Goal: Communication & Community: Answer question/provide support

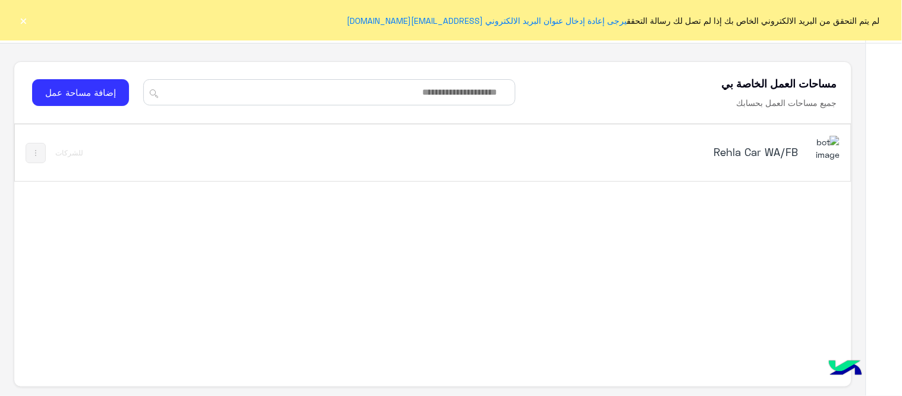
click at [24, 20] on button "×" at bounding box center [24, 20] width 12 height 12
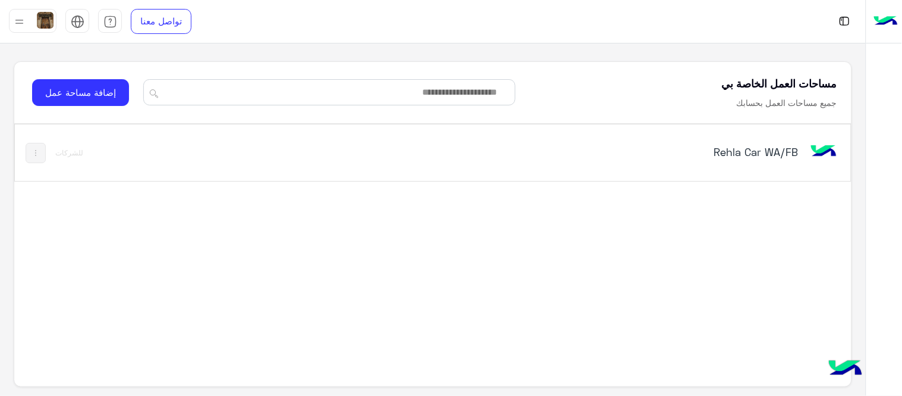
click at [770, 146] on h5 "Rehla Car WA/FB" at bounding box center [651, 152] width 293 height 14
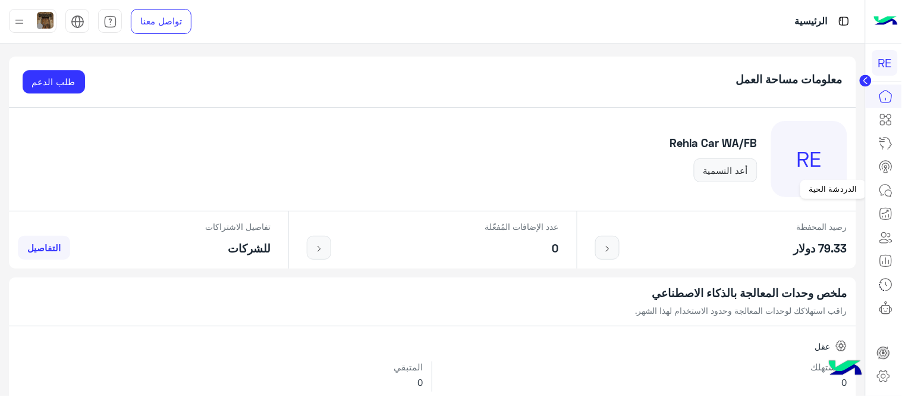
click at [884, 189] on icon at bounding box center [886, 190] width 14 height 14
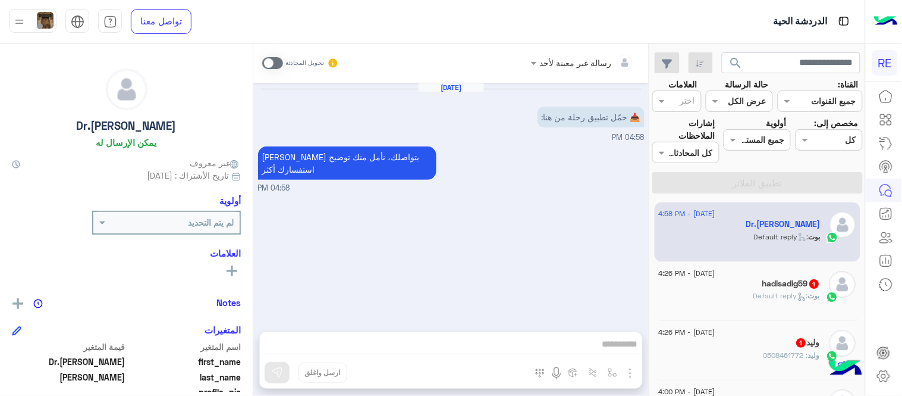
drag, startPoint x: 272, startPoint y: 55, endPoint x: 276, endPoint y: 67, distance: 13.2
click at [276, 67] on div "تحويل المحادثة" at bounding box center [300, 62] width 77 height 21
click at [276, 67] on span at bounding box center [272, 63] width 21 height 12
click at [317, 334] on div at bounding box center [451, 347] width 382 height 30
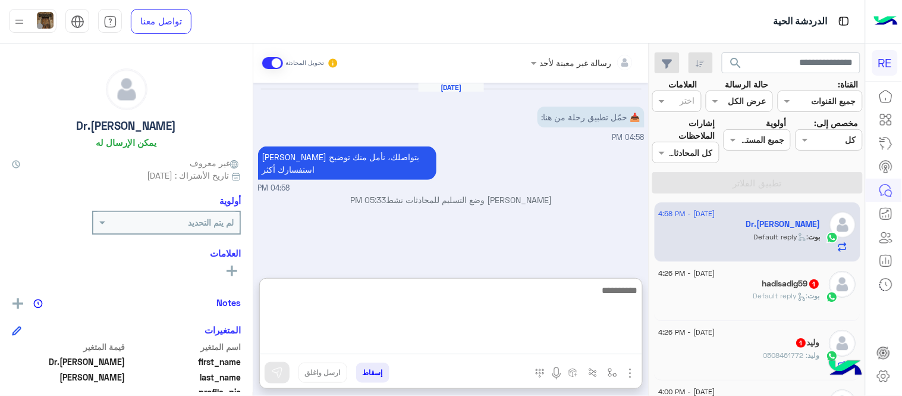
click at [329, 346] on textarea at bounding box center [451, 318] width 382 height 71
paste textarea "**********"
type textarea "**********"
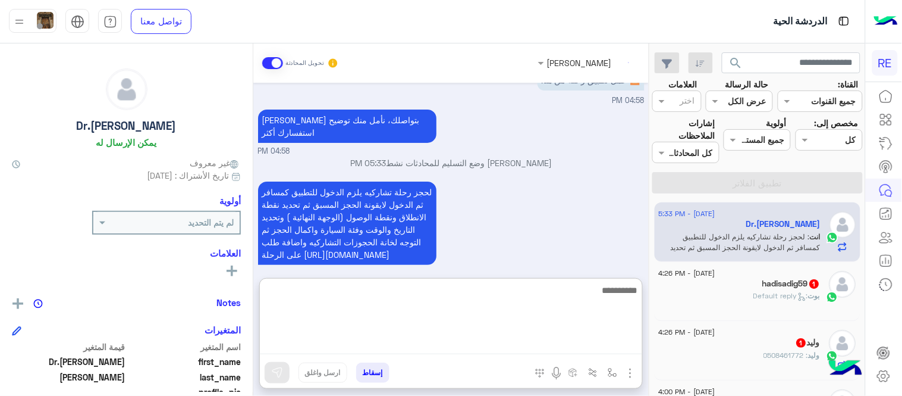
scroll to position [58, 0]
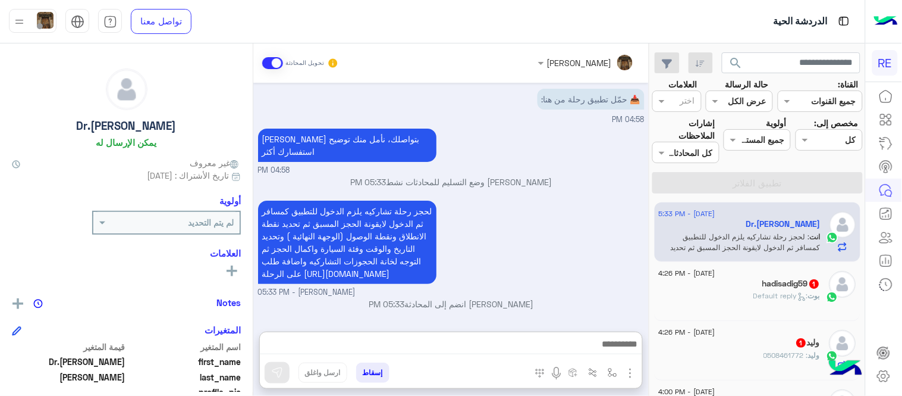
click at [524, 240] on div "لحجز رحلة تشاركيه يلزم الدخول للتطبيق كمسافر ثم الدخول لايقونة الحجز المسبق ثم …" at bounding box center [451, 247] width 387 height 101
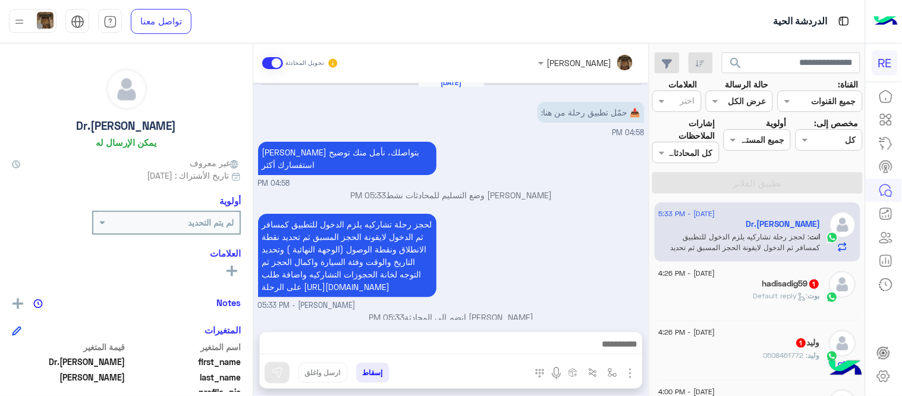
click at [737, 292] on div "[PERSON_NAME] : Default reply" at bounding box center [740, 300] width 162 height 21
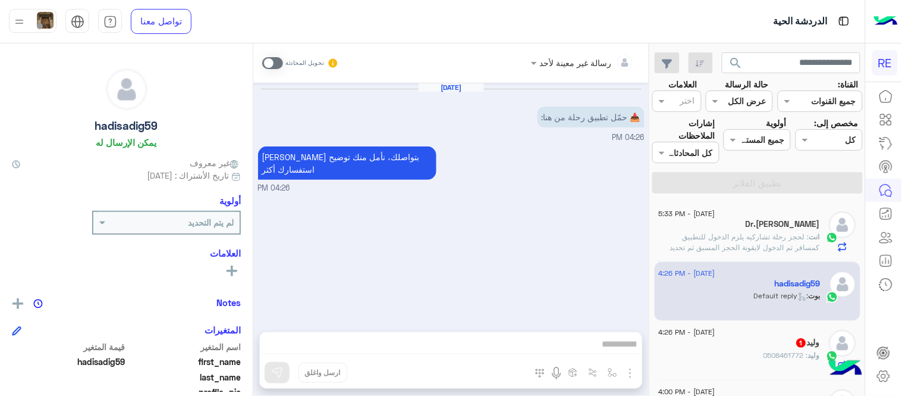
click at [278, 58] on span at bounding box center [272, 63] width 21 height 12
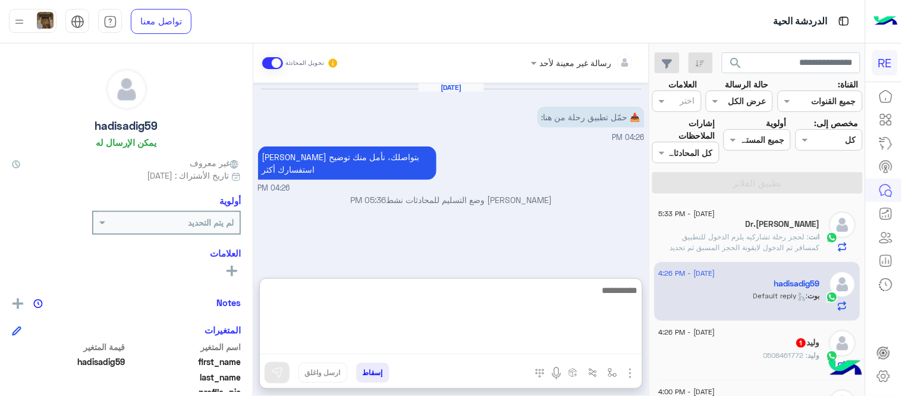
click at [378, 340] on textarea at bounding box center [451, 318] width 382 height 71
paste textarea "**********"
type textarea "**********"
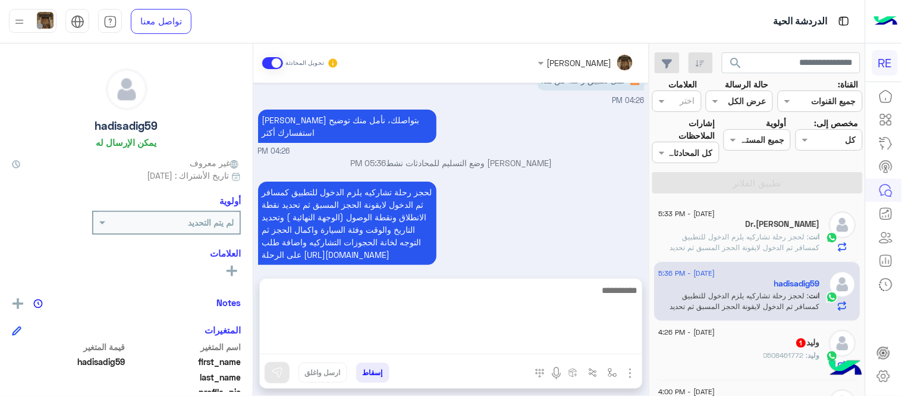
scroll to position [5, 0]
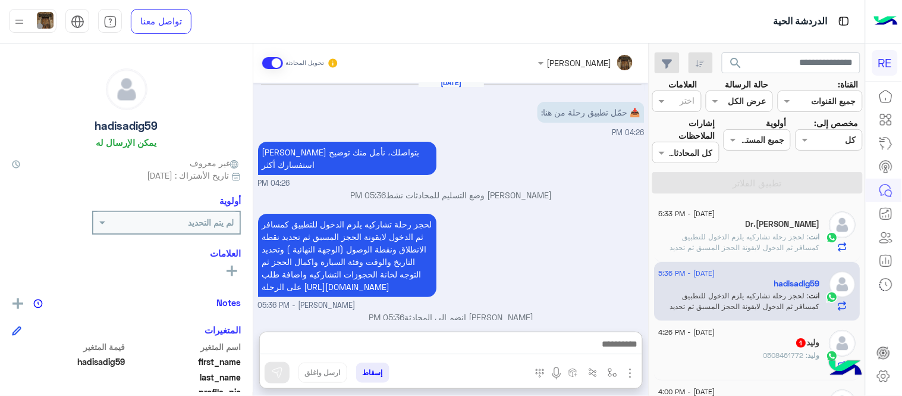
click at [549, 262] on div "لحجز رحلة تشاركيه يلزم الدخول للتطبيق كمسافر ثم الدخول لايقونة الحجز المسبق ثم …" at bounding box center [451, 261] width 387 height 101
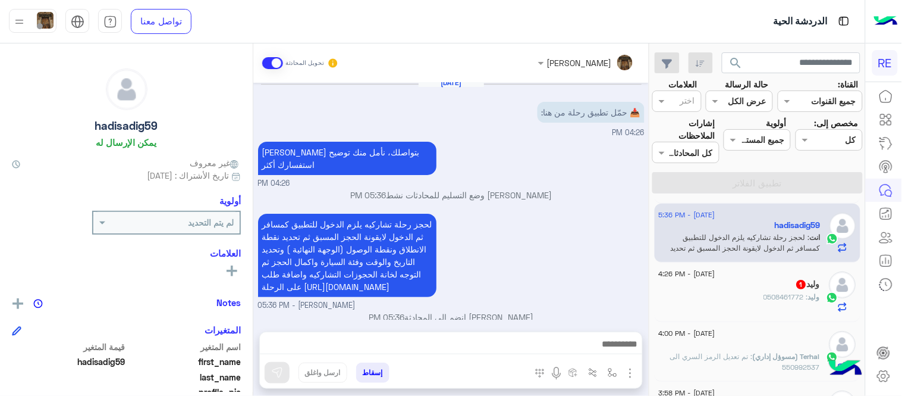
scroll to position [34, 0]
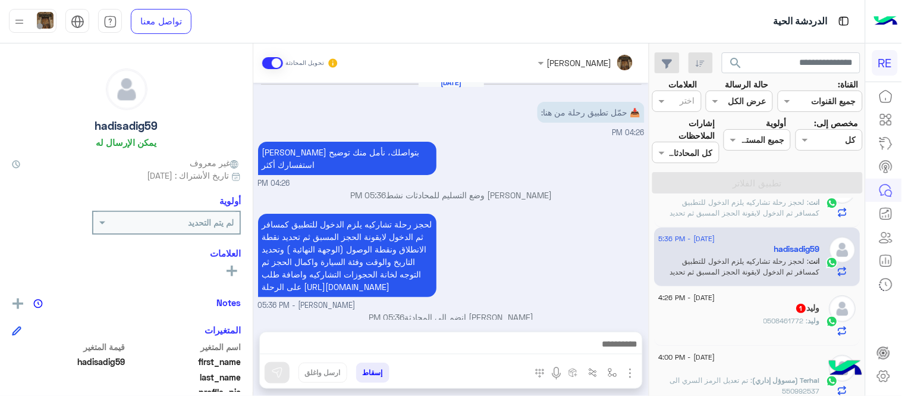
click at [753, 306] on div "وليد 1" at bounding box center [740, 309] width 162 height 12
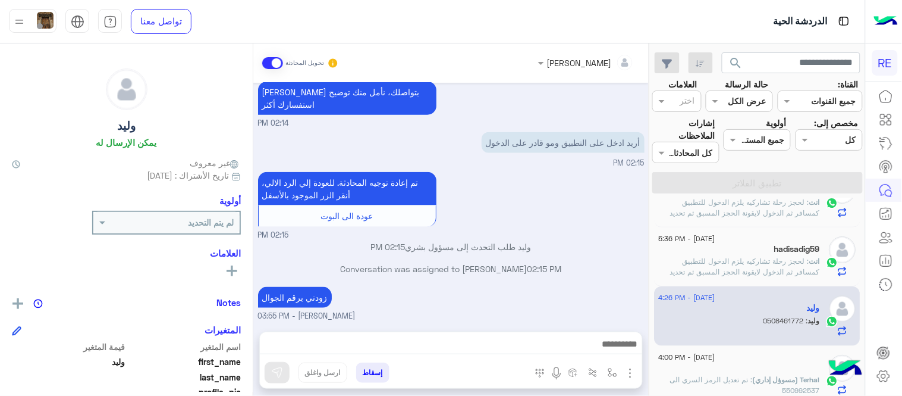
scroll to position [387, 0]
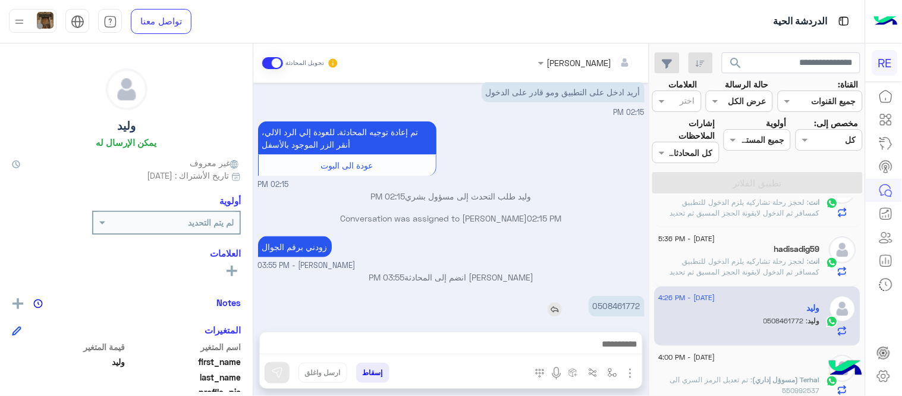
click at [599, 296] on p "0508461772" at bounding box center [617, 306] width 56 height 21
copy p "0508461772"
click at [431, 354] on div at bounding box center [451, 347] width 382 height 30
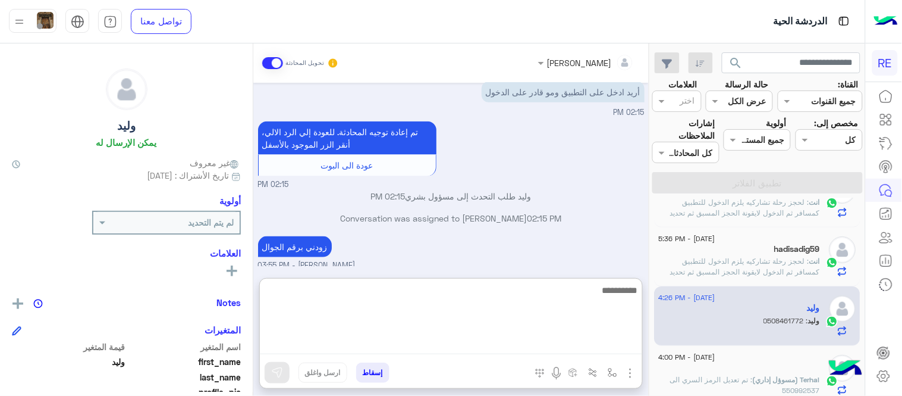
click at [426, 349] on textarea at bounding box center [451, 318] width 382 height 71
type textarea "**********"
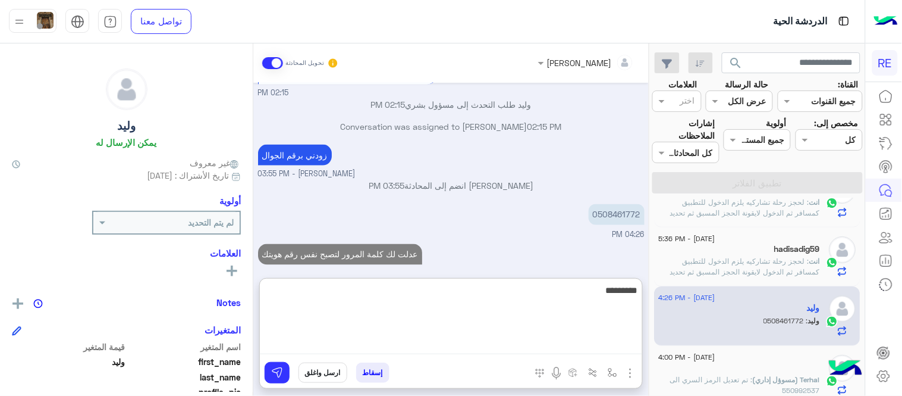
scroll to position [500, 0]
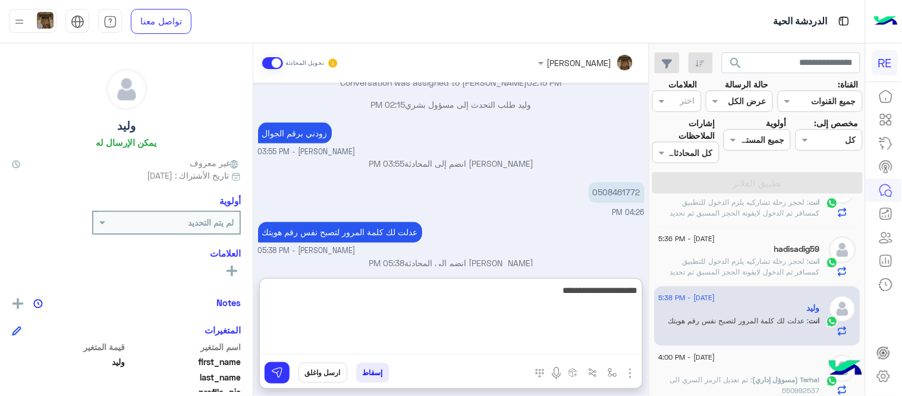
type textarea "**********"
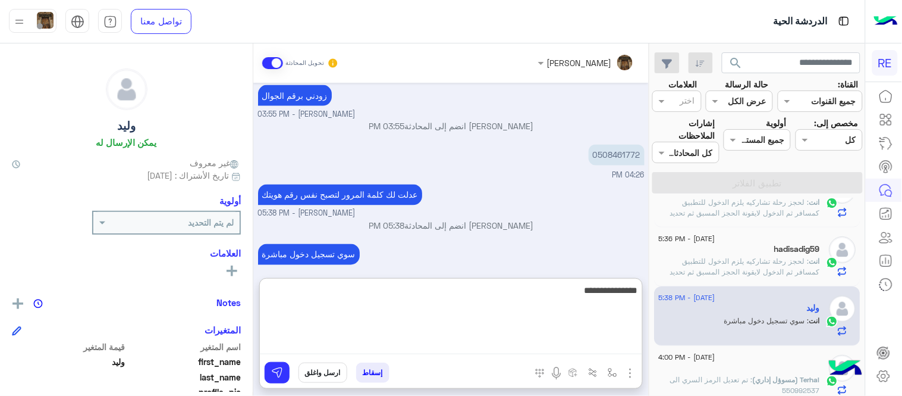
type textarea "**********"
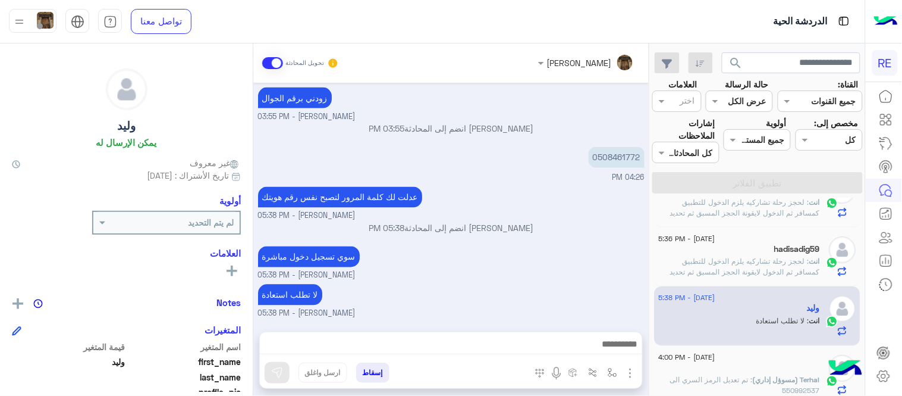
click at [560, 238] on div "[DATE] مرحبا بك، اترك لنا استفسارك وسيتم مراجعته وابلاغك في أقرب وقت شكرا لتواص…" at bounding box center [451, 201] width 396 height 237
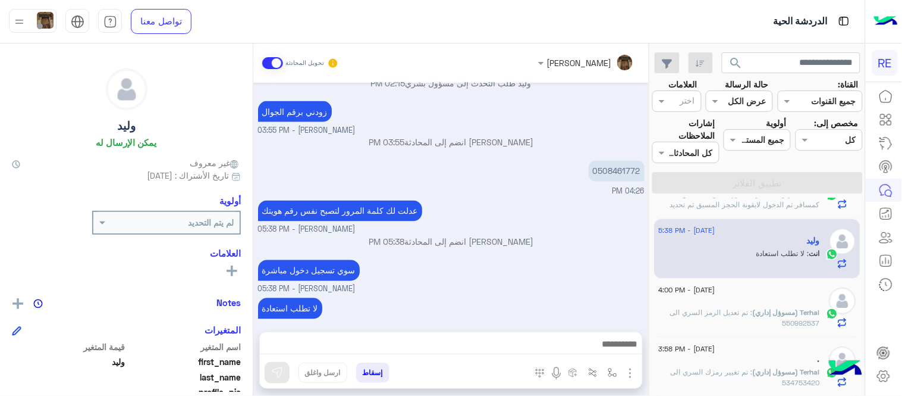
scroll to position [0, 0]
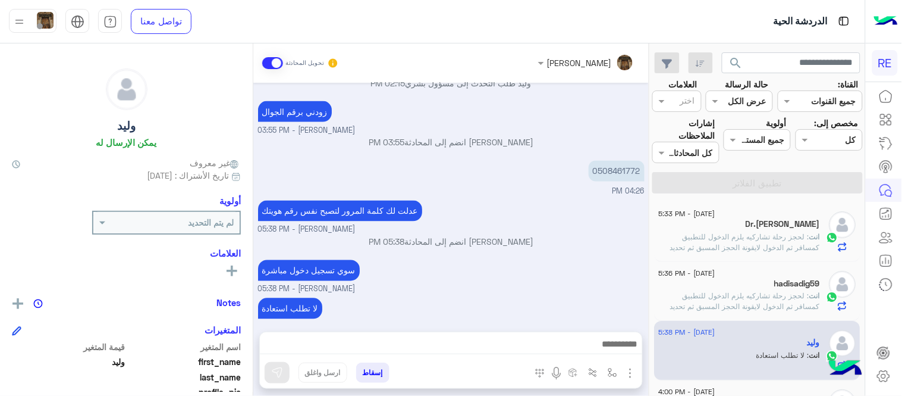
click at [488, 284] on small "[PERSON_NAME] - 05:38 PM" at bounding box center [451, 289] width 387 height 11
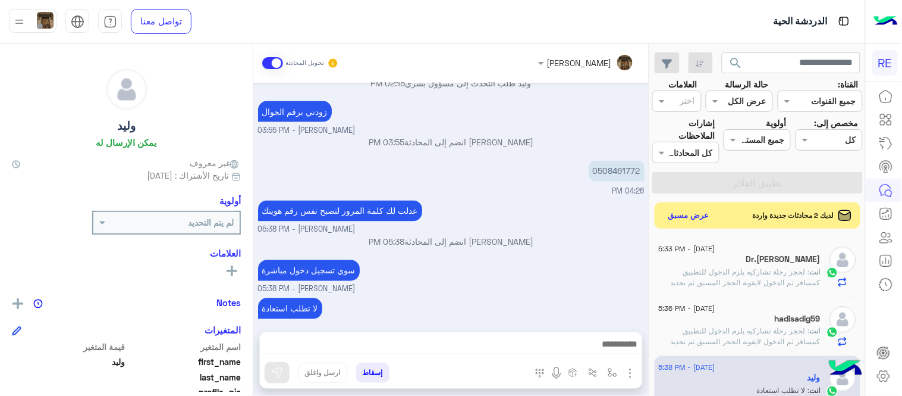
click at [632, 295] on div "لا تطلب استعادة [PERSON_NAME] - 05:38 PM" at bounding box center [451, 314] width 387 height 38
click at [680, 211] on button "عرض مسبق" at bounding box center [689, 215] width 50 height 16
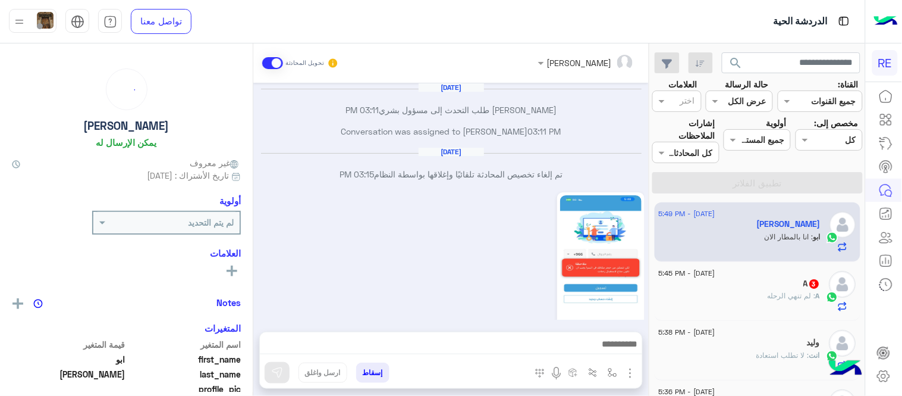
scroll to position [321, 0]
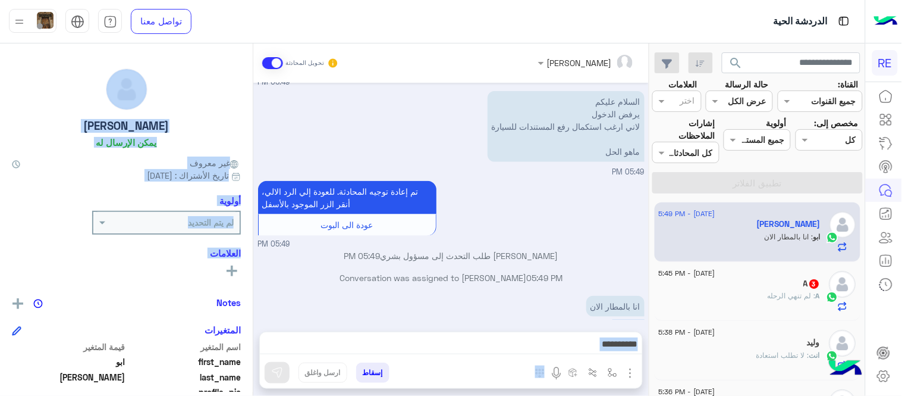
click at [256, 296] on mat-drawer-container "[PERSON_NAME] تحويل المحادثة [DATE] [PERSON_NAME] طلب التحدث إلى مسؤول بشري 03:…" at bounding box center [324, 221] width 649 height 357
click at [390, 340] on textarea at bounding box center [451, 345] width 382 height 18
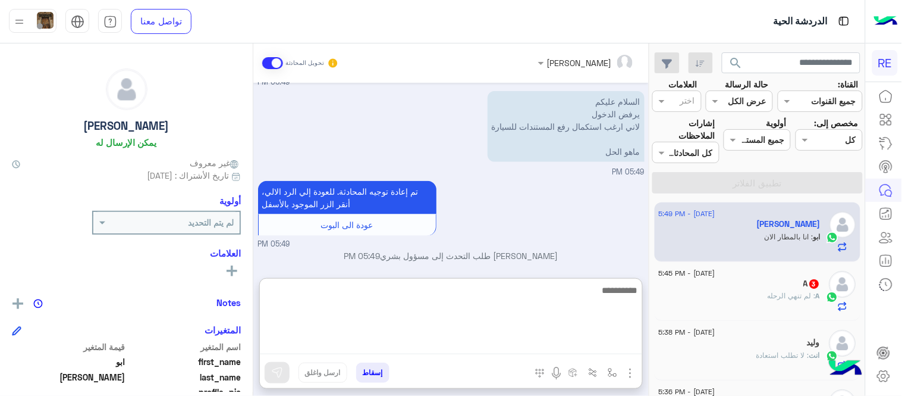
type textarea "*"
type textarea "**********"
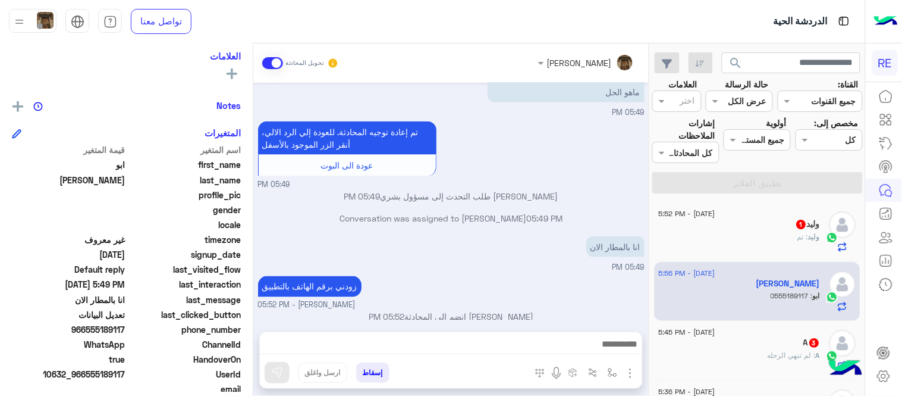
scroll to position [420, 0]
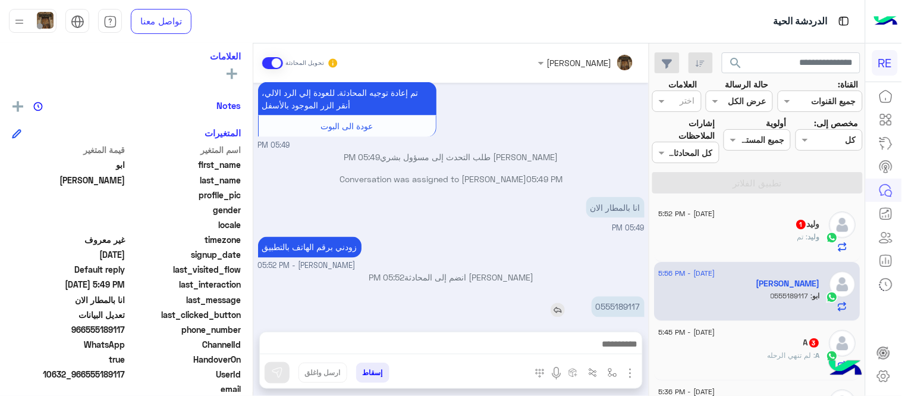
click at [633, 296] on p "0555189117" at bounding box center [618, 306] width 53 height 21
copy p "0555189117"
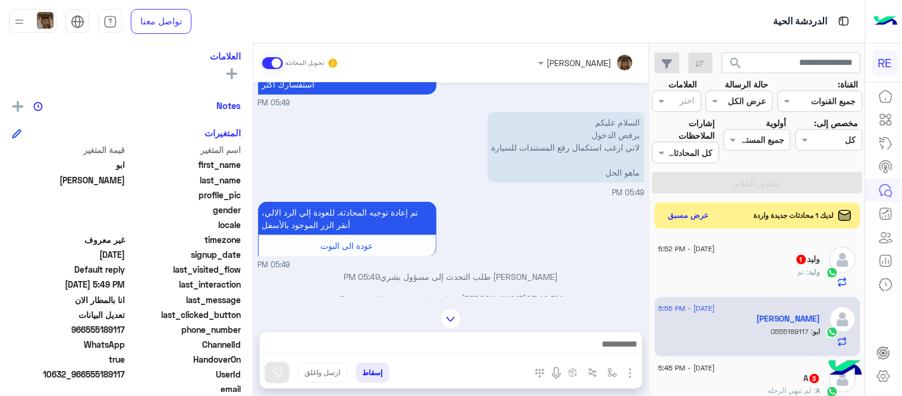
scroll to position [341, 0]
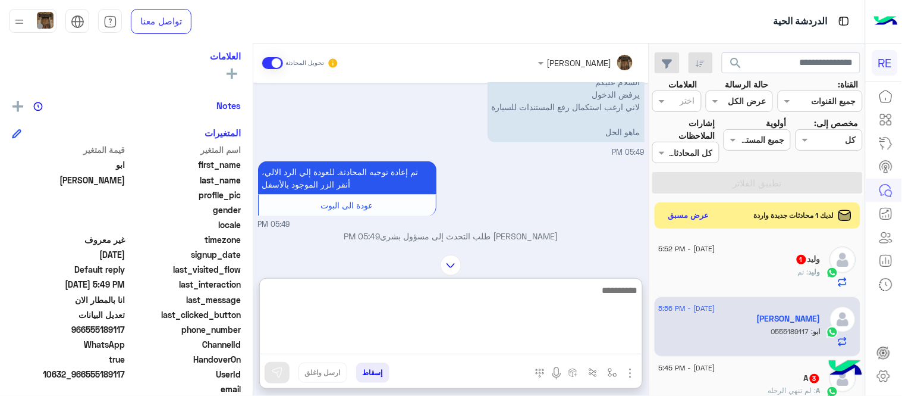
click at [403, 351] on textarea at bounding box center [451, 318] width 382 height 71
type textarea "**********"
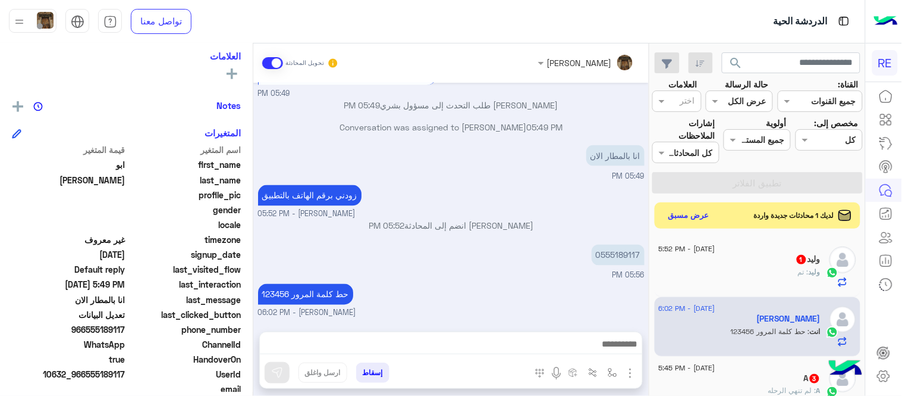
scroll to position [458, 0]
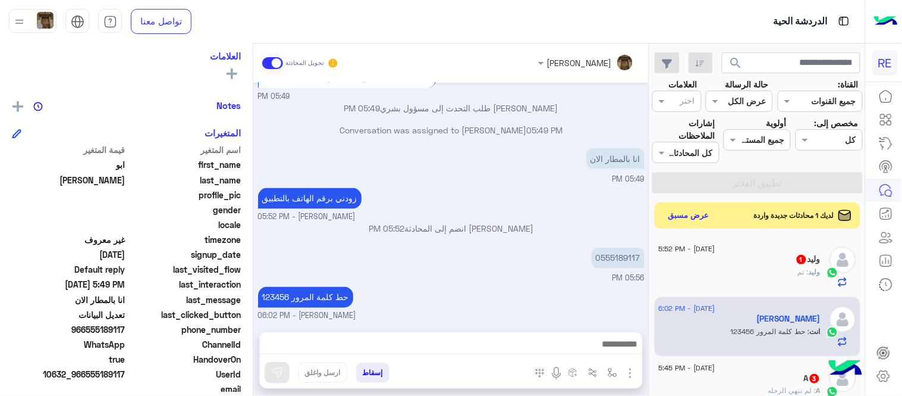
click at [409, 260] on div "[DATE] [PERSON_NAME] طلب التحدث إلى مسؤول بشري 03:11 PM Conversation was assign…" at bounding box center [451, 201] width 396 height 237
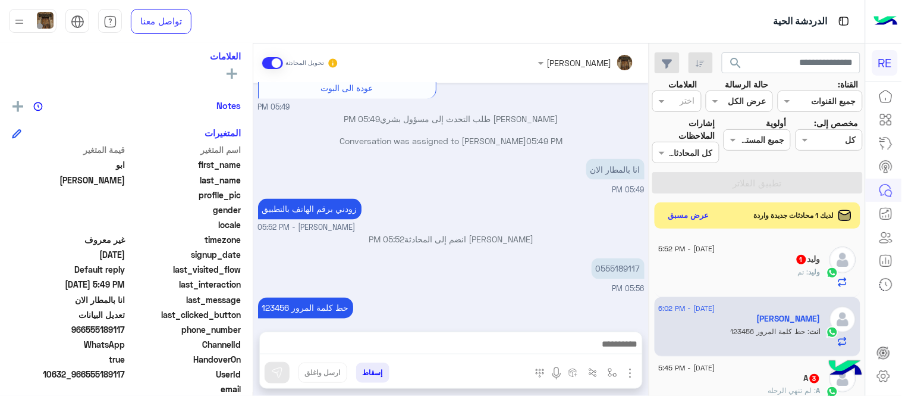
click at [699, 266] on div "وليد : تم" at bounding box center [740, 276] width 162 height 21
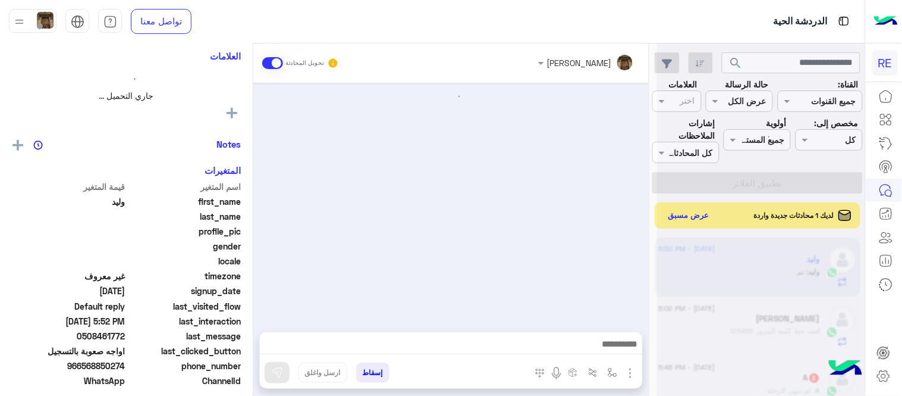
scroll to position [102, 0]
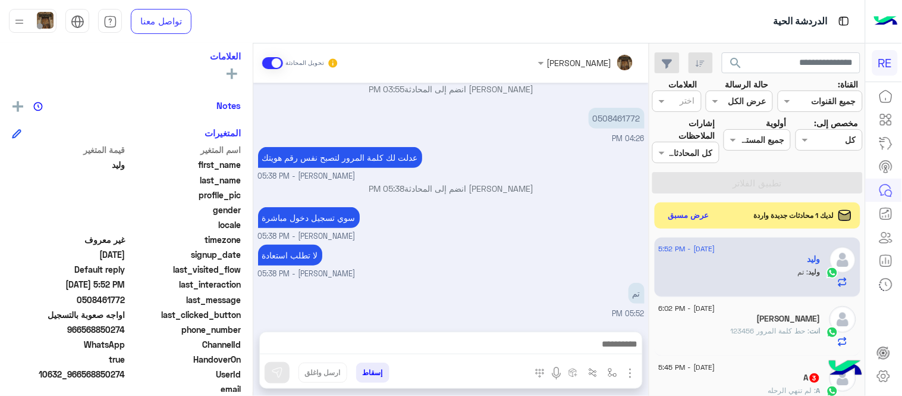
click at [736, 384] on div "A 3" at bounding box center [740, 378] width 162 height 12
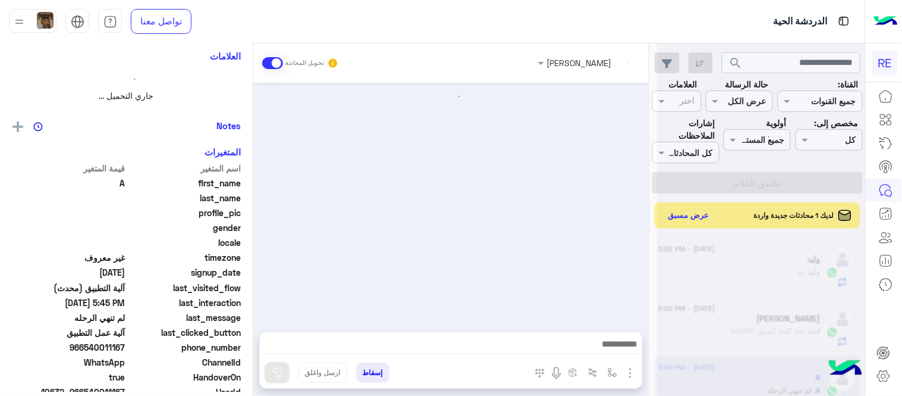
scroll to position [193, 0]
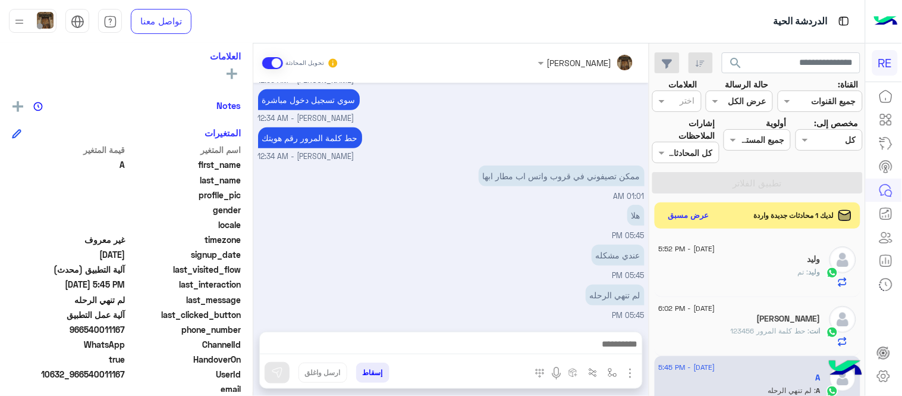
click at [152, 248] on span "signup_date" at bounding box center [185, 254] width 114 height 12
click at [443, 174] on img at bounding box center [445, 179] width 14 height 14
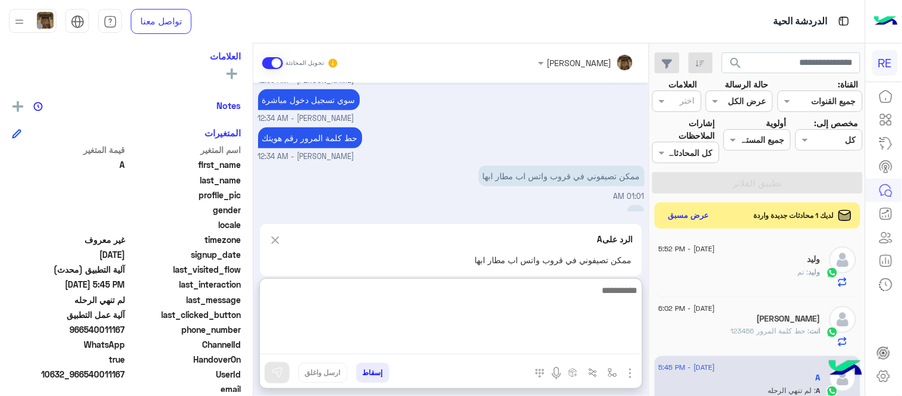
click at [481, 343] on textarea at bounding box center [451, 318] width 382 height 71
paste textarea "**********"
type textarea "**********"
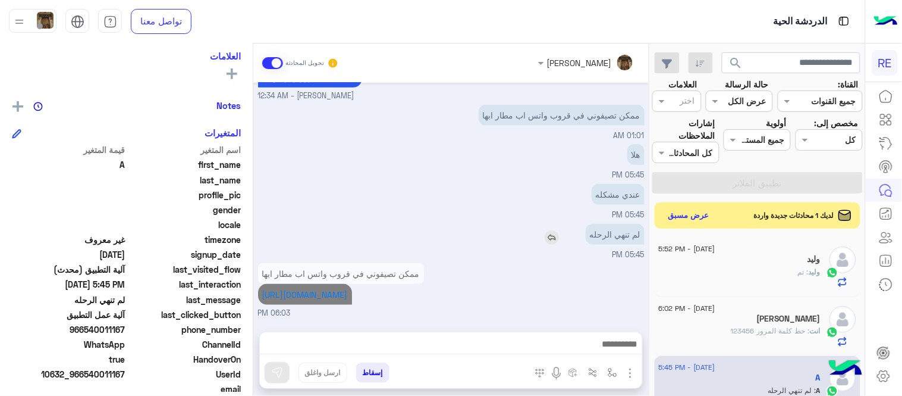
click at [554, 171] on div "[DATE] ما جاتني رساله ع الجوال 10:53 PM زودني برقم الهاتف بالتطبيق [PERSON_NAME…" at bounding box center [451, 201] width 396 height 237
click at [545, 230] on img at bounding box center [552, 237] width 14 height 14
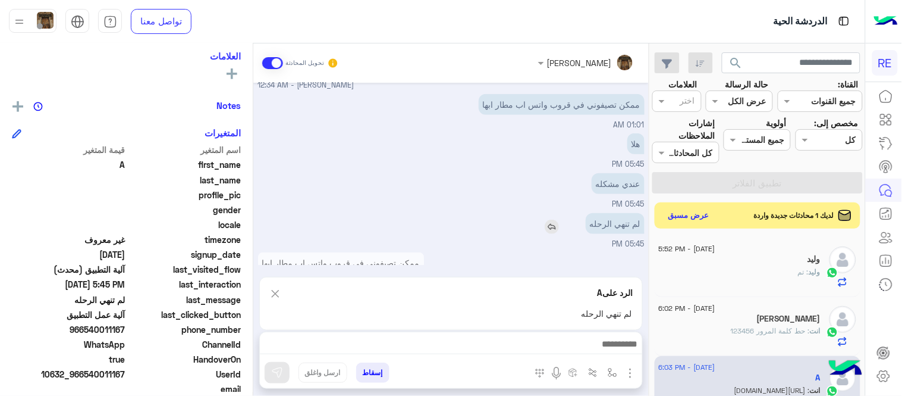
scroll to position [318, 0]
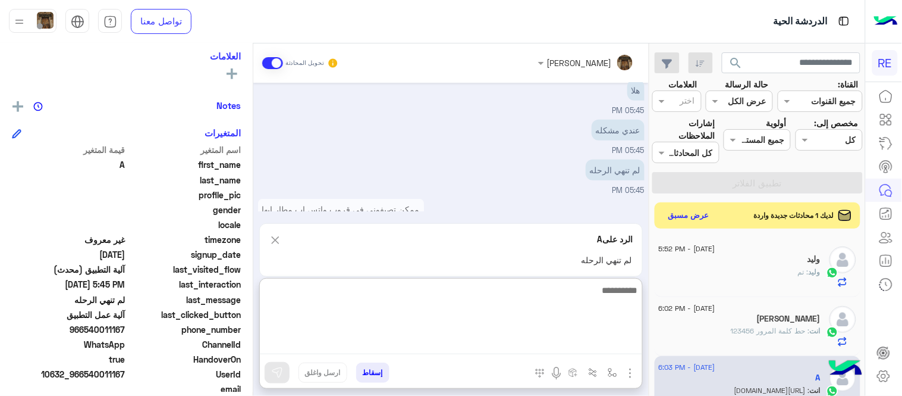
click at [445, 346] on textarea at bounding box center [451, 318] width 382 height 71
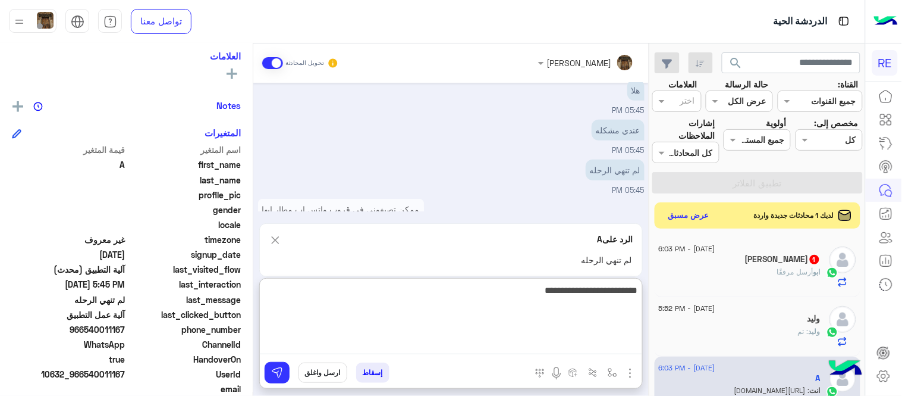
type textarea "**********"
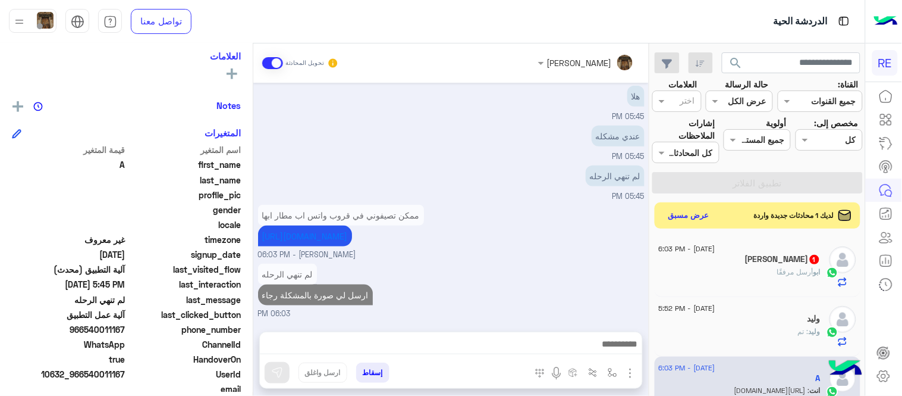
scroll to position [349, 0]
click at [740, 266] on div "[PERSON_NAME] مرفقًا" at bounding box center [740, 276] width 162 height 21
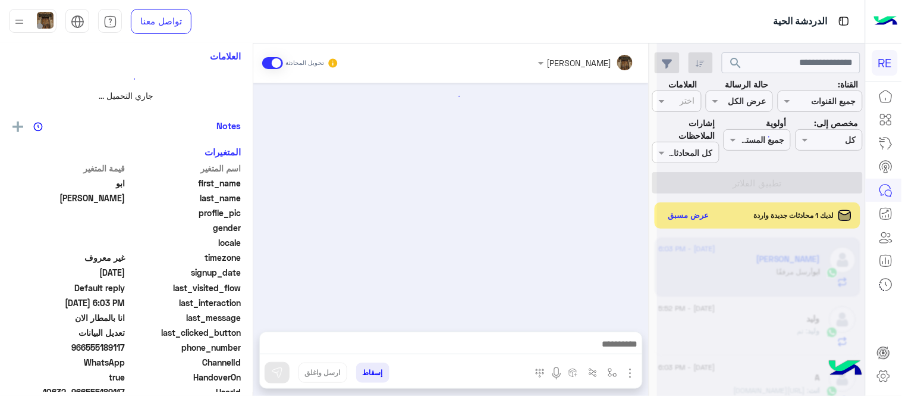
scroll to position [334, 0]
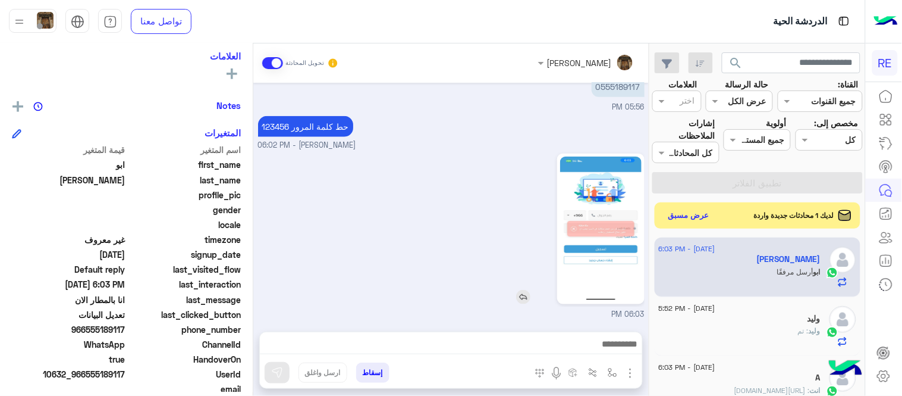
click at [573, 244] on img at bounding box center [600, 228] width 81 height 145
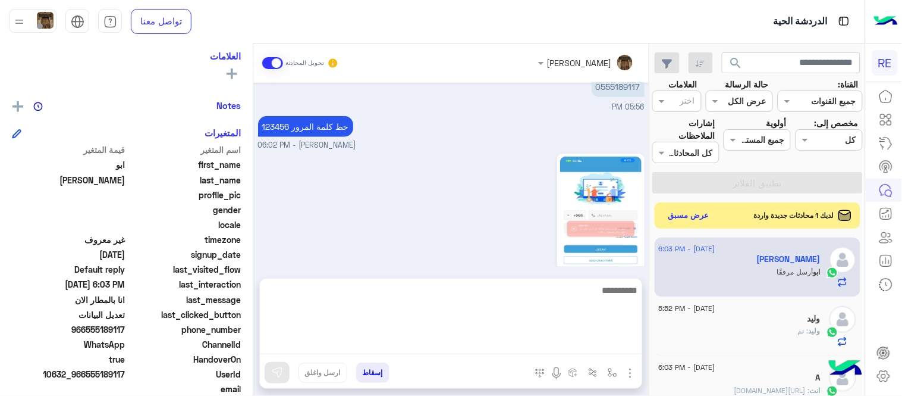
click at [506, 348] on textarea at bounding box center [451, 318] width 382 height 71
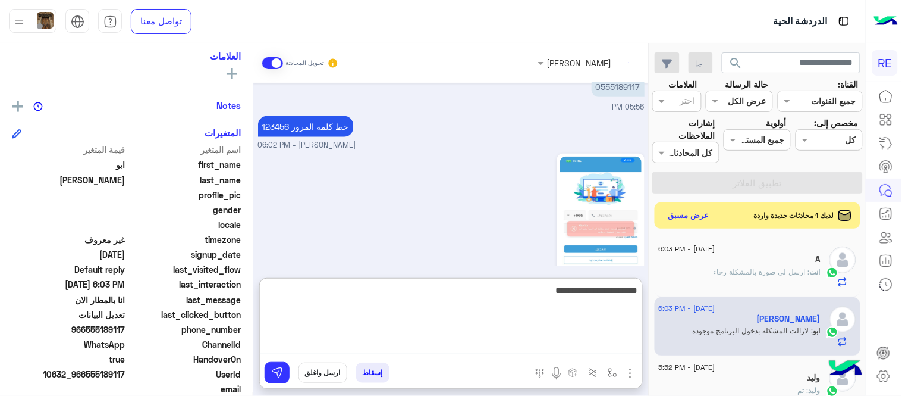
scroll to position [427, 0]
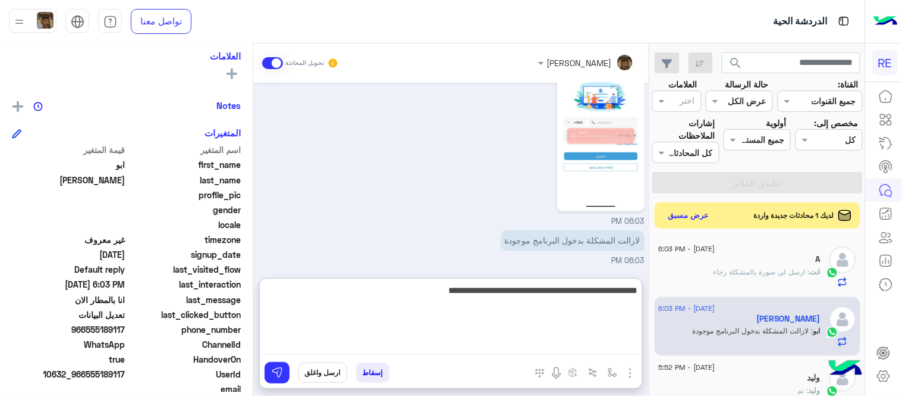
type textarea "**********"
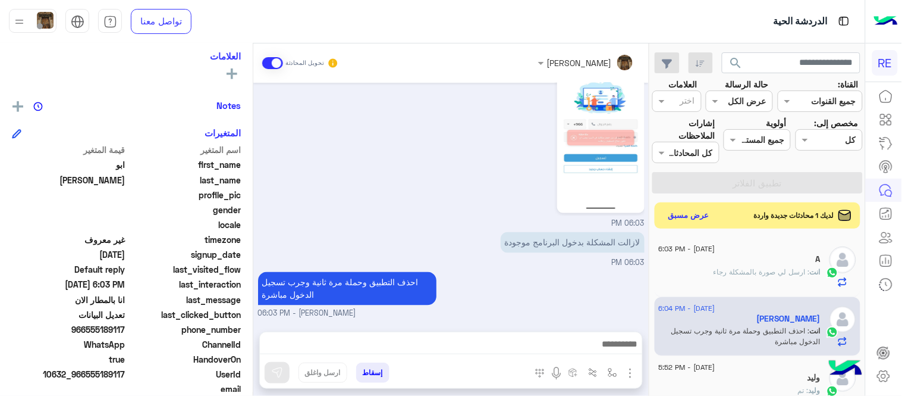
click at [562, 246] on div "[DATE] السلام عليكم يرفض الدخول لاني ارغب استكمال رفع المستندات للسيارة ماهو ال…" at bounding box center [451, 201] width 396 height 237
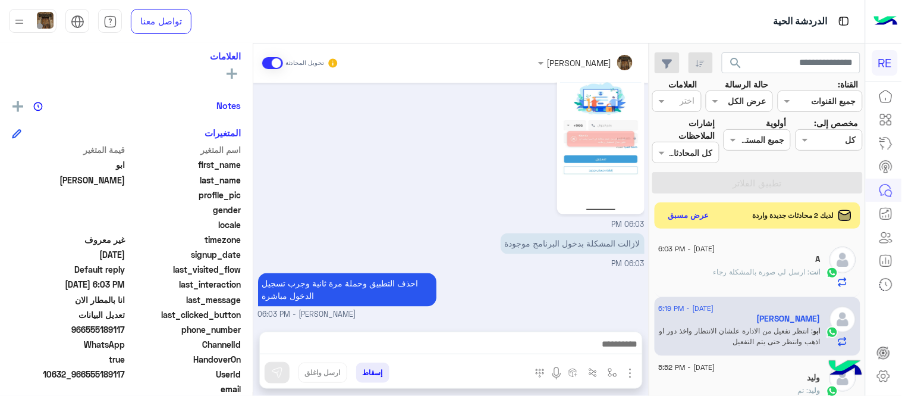
scroll to position [553, 0]
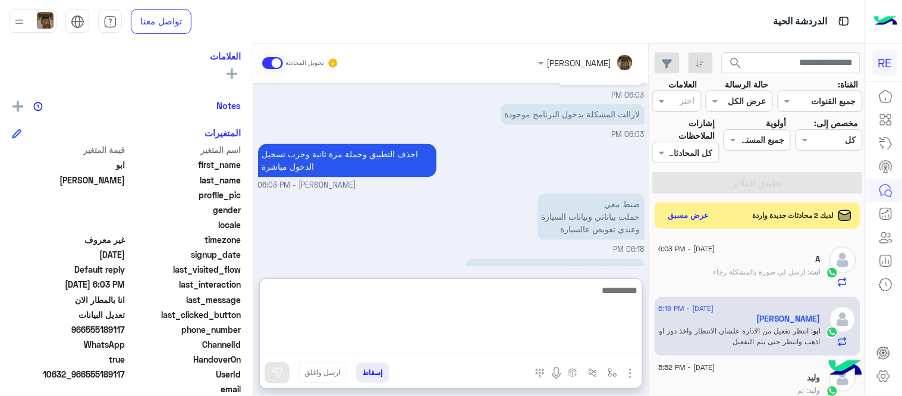
click at [491, 346] on textarea at bounding box center [451, 318] width 382 height 71
type textarea "*****"
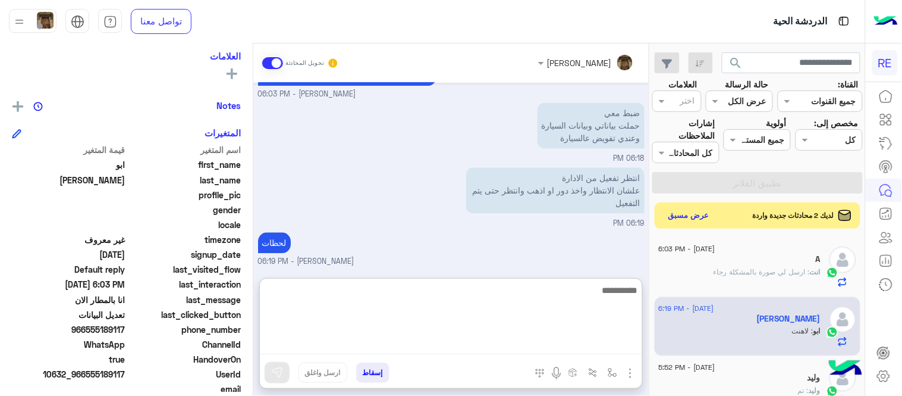
scroll to position [630, 0]
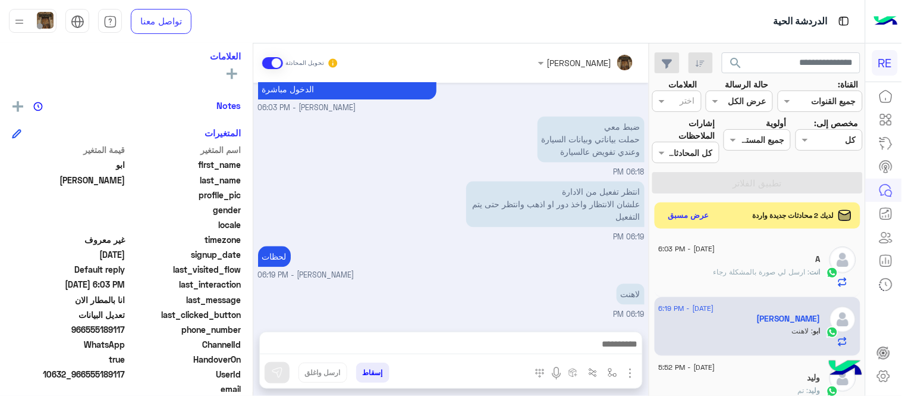
click at [343, 202] on div "انتظر تفعيل من الادارة علشان الانتظار واخذ دور او اذهب وانتظر حتى يتم التفعيل 0…" at bounding box center [451, 210] width 387 height 65
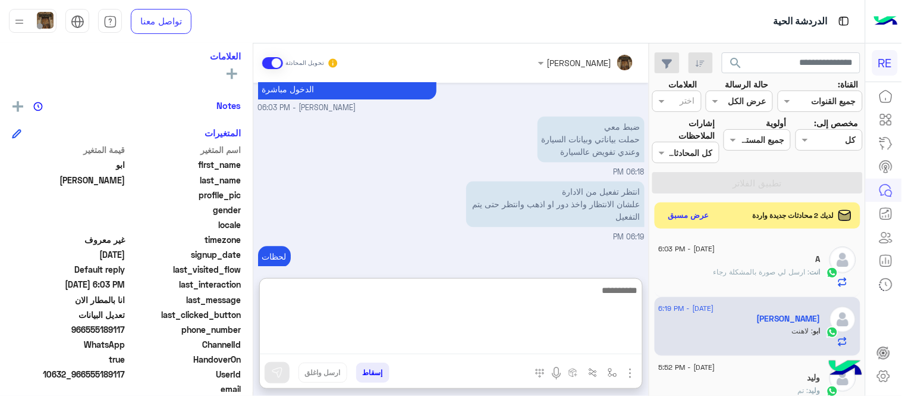
click at [473, 347] on textarea at bounding box center [451, 318] width 382 height 71
type textarea "**********"
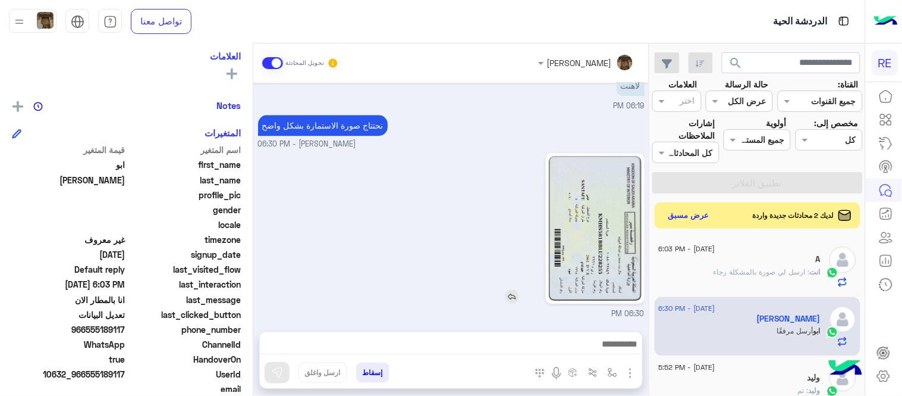
scroll to position [851, 0]
click at [597, 228] on img at bounding box center [595, 228] width 92 height 145
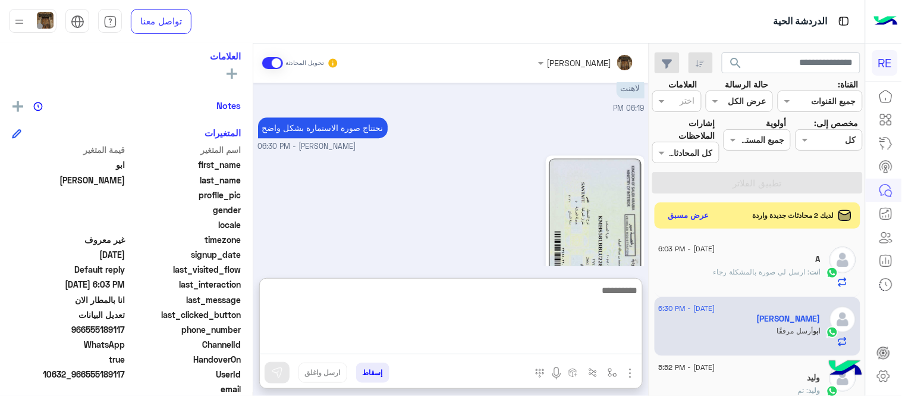
click at [500, 351] on textarea at bounding box center [451, 318] width 382 height 71
type textarea "**********"
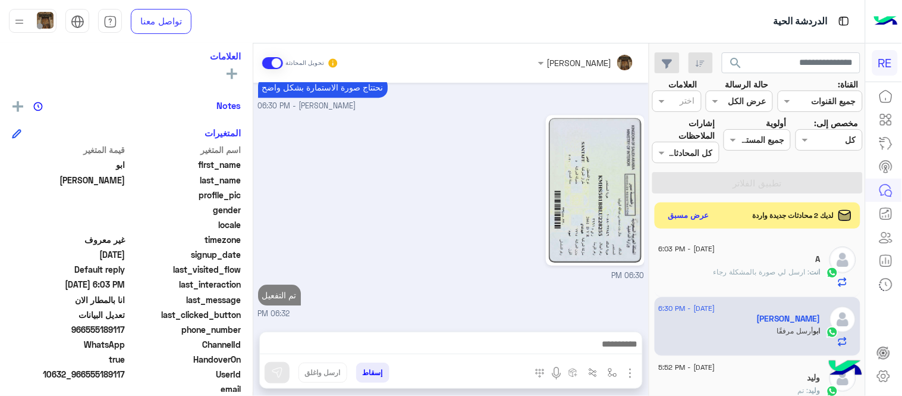
click at [446, 198] on div "06:30 PM" at bounding box center [451, 197] width 387 height 170
drag, startPoint x: 649, startPoint y: 252, endPoint x: 645, endPoint y: 227, distance: 25.4
click at [645, 227] on mat-drawer "[PERSON_NAME] تحويل المحادثة [DATE] السلام عليكم يرفض الدخول لاني ارغب استكمال …" at bounding box center [324, 221] width 649 height 357
click at [692, 211] on button "عرض مسبق" at bounding box center [689, 215] width 50 height 16
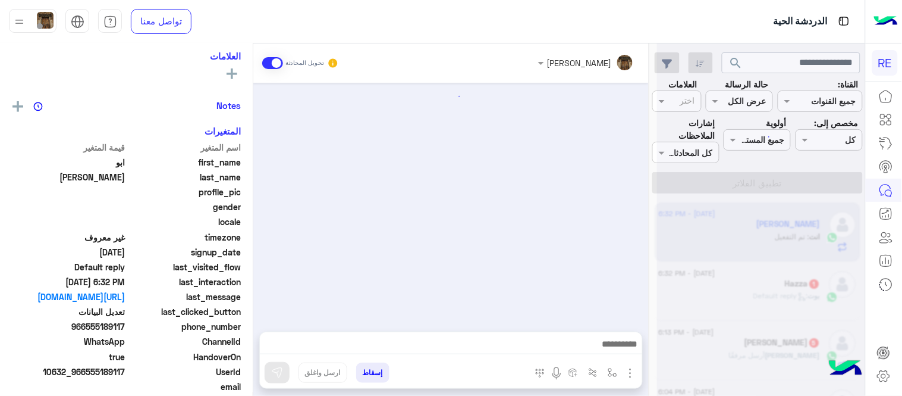
scroll to position [494, 0]
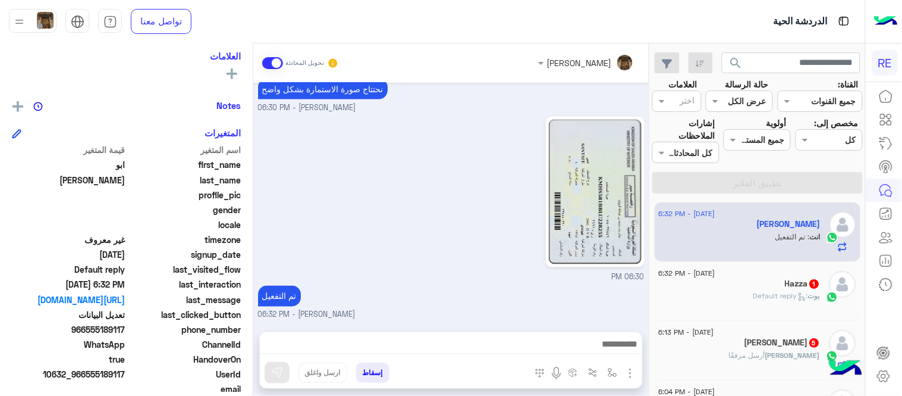
click at [793, 282] on h5 "Hazza 1" at bounding box center [803, 283] width 35 height 10
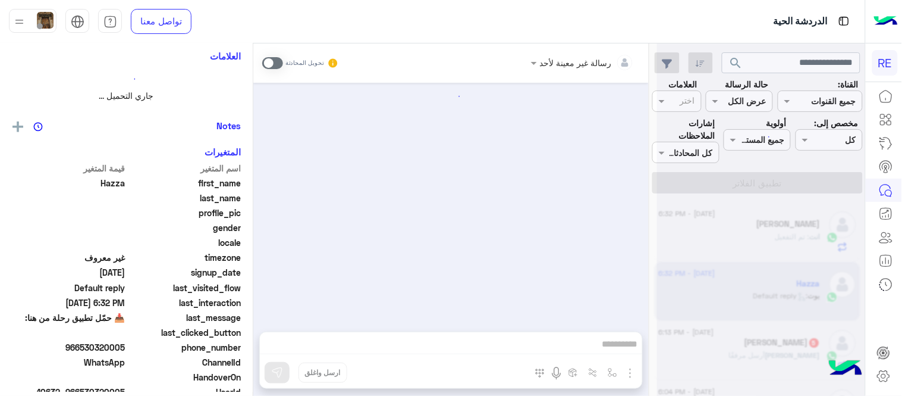
scroll to position [197, 0]
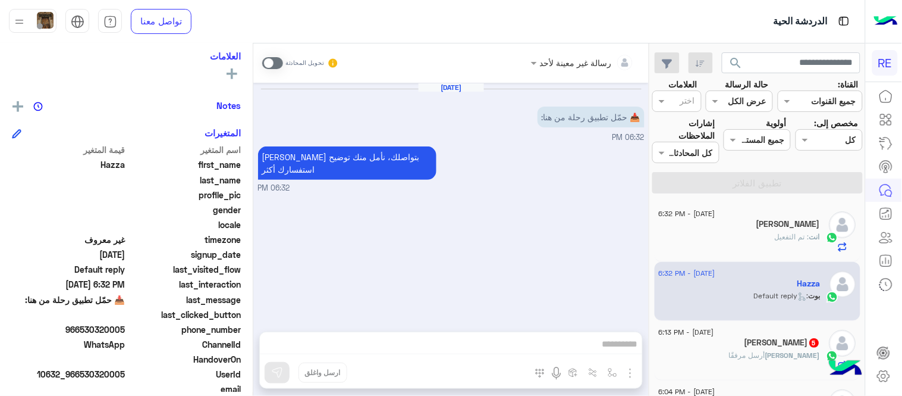
click at [275, 62] on span at bounding box center [272, 63] width 21 height 12
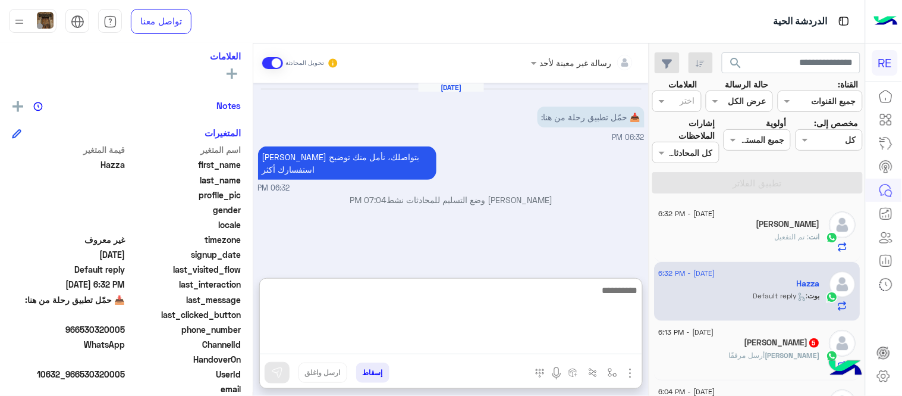
click at [406, 347] on textarea at bounding box center [451, 318] width 382 height 71
paste textarea "**********"
type textarea "**********"
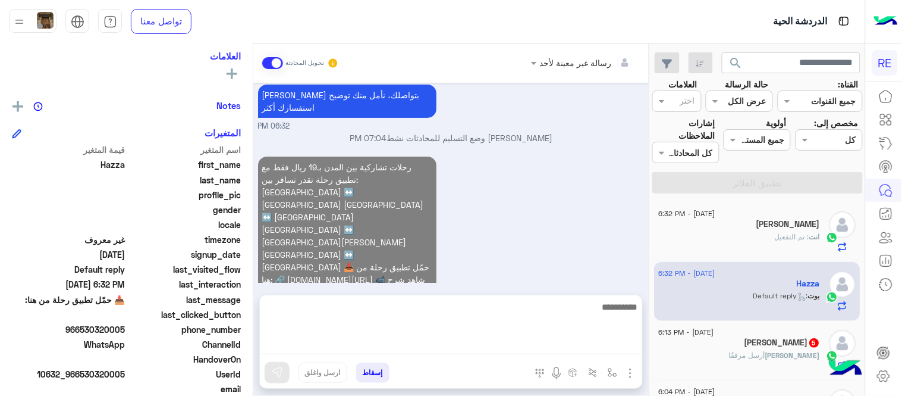
scroll to position [8, 0]
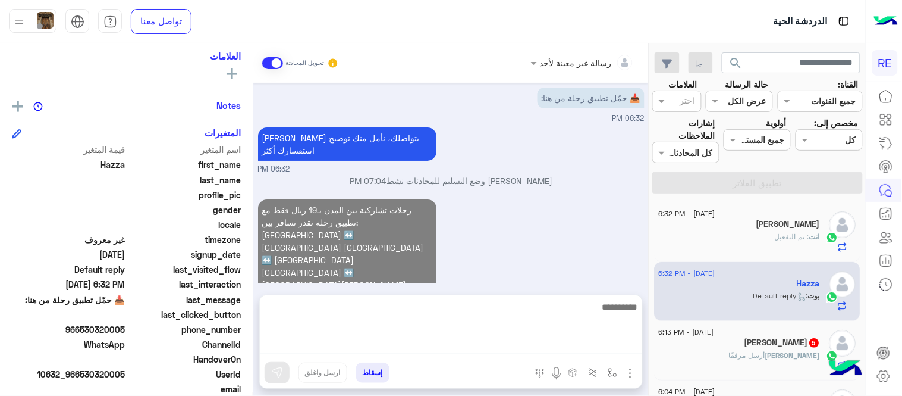
click at [513, 226] on div "رحلات تشاركية بين المدن بـ19 ريال فقط مع تطبيق رحلة تقدر تسافر بين: [GEOGRAPHIC…" at bounding box center [451, 283] width 387 height 175
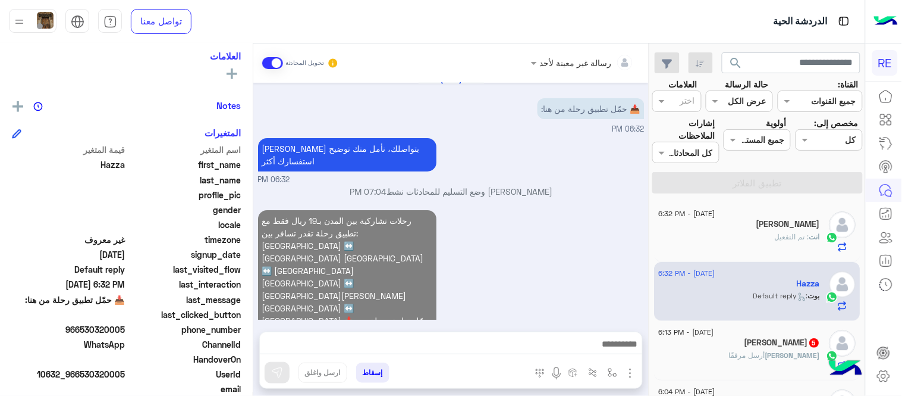
click at [789, 346] on h5 "[PERSON_NAME] 5" at bounding box center [783, 342] width 76 height 10
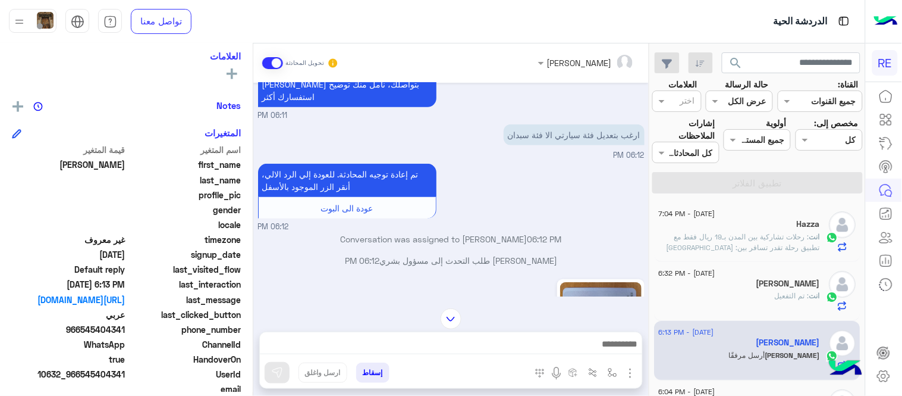
scroll to position [155, 0]
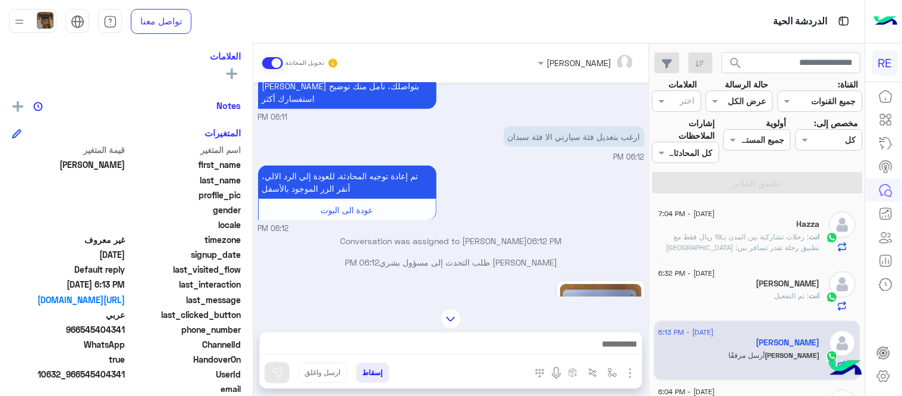
click at [431, 347] on textarea at bounding box center [451, 345] width 382 height 18
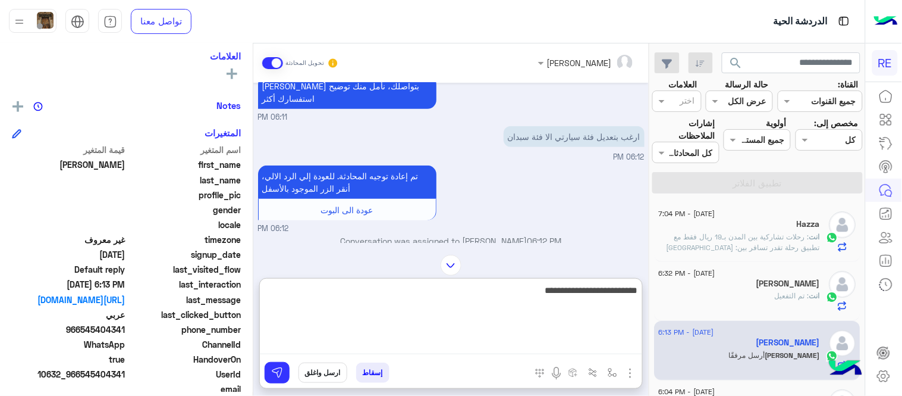
type textarea "**********"
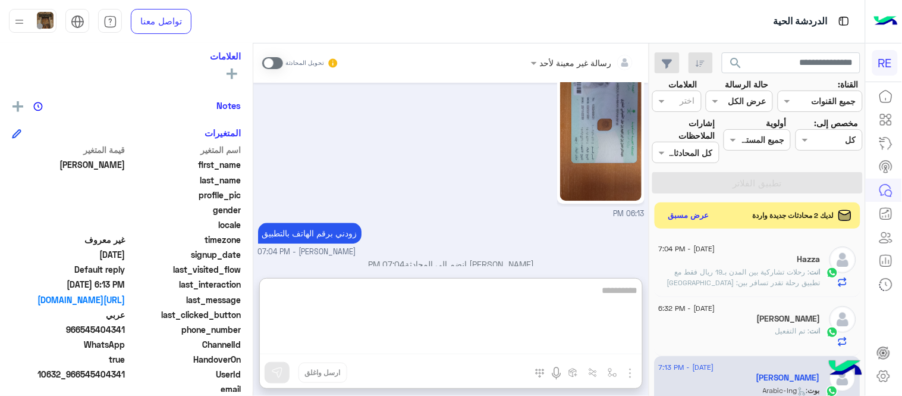
scroll to position [1231, 0]
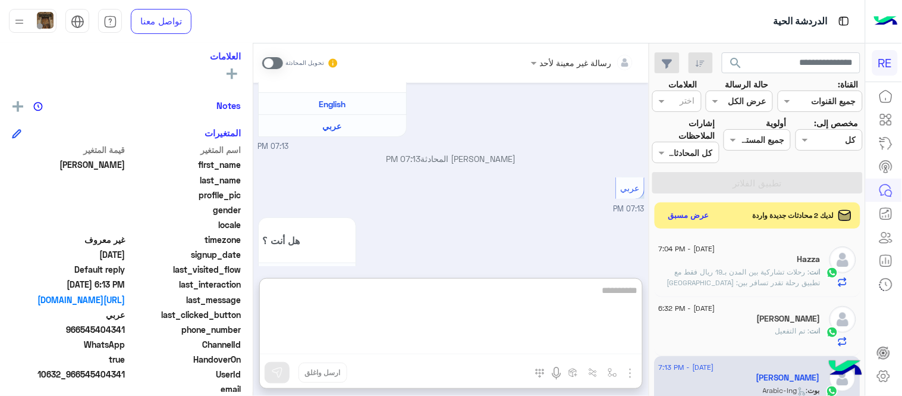
click at [488, 250] on div "هل أنت ؟ كابتن 👨🏻‍✈️ عميل 🧳 رحال (مرشد مرخص) 🏖️ 07:13 PM" at bounding box center [451, 279] width 387 height 130
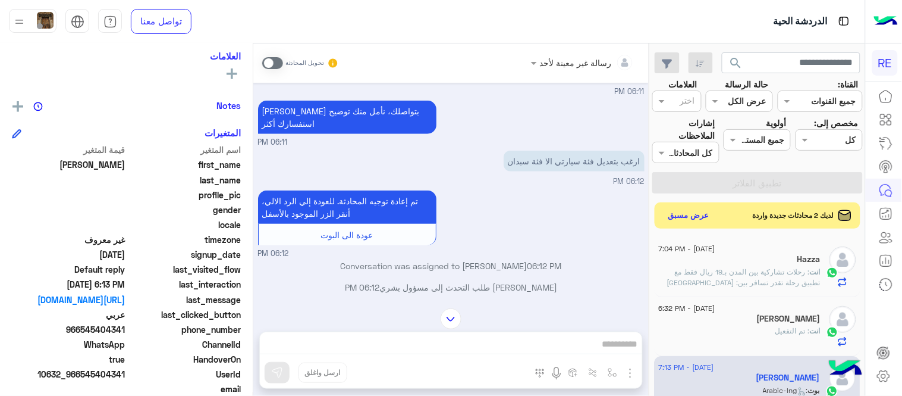
scroll to position [246, 0]
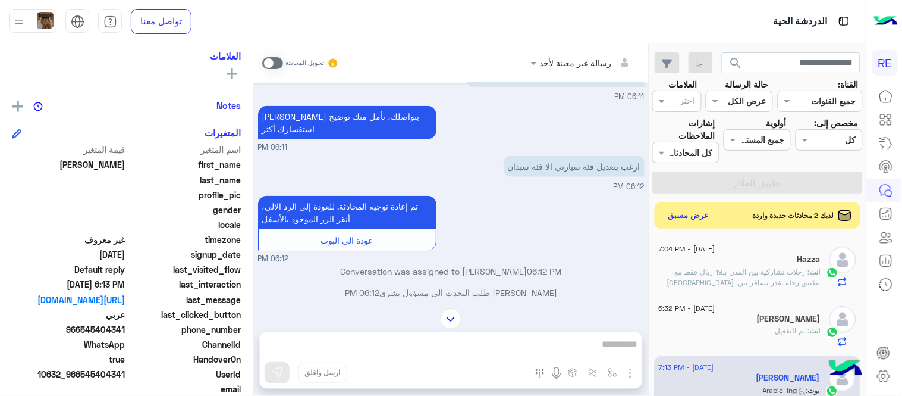
click at [272, 62] on span at bounding box center [272, 63] width 21 height 12
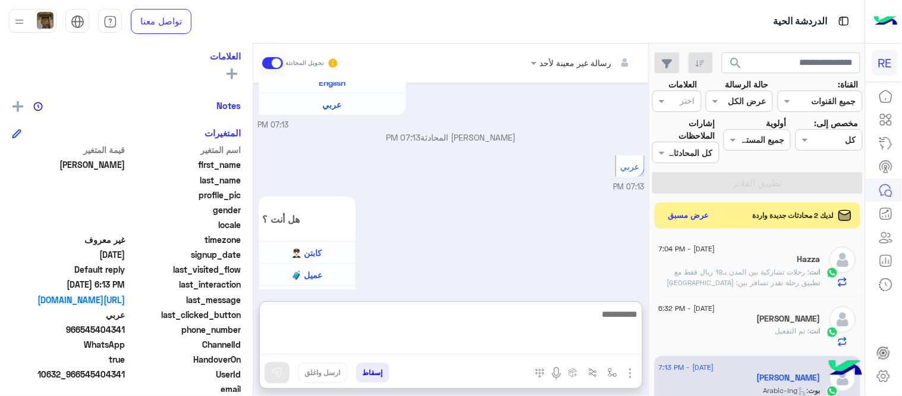
click at [344, 346] on textarea at bounding box center [451, 330] width 382 height 48
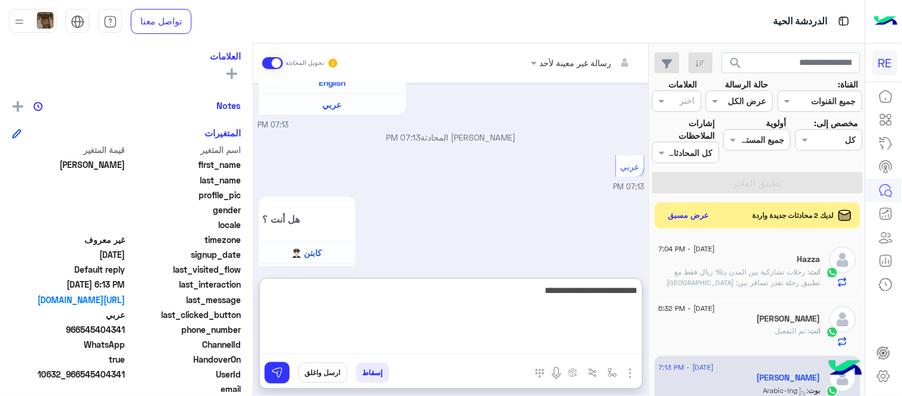
type textarea "**********"
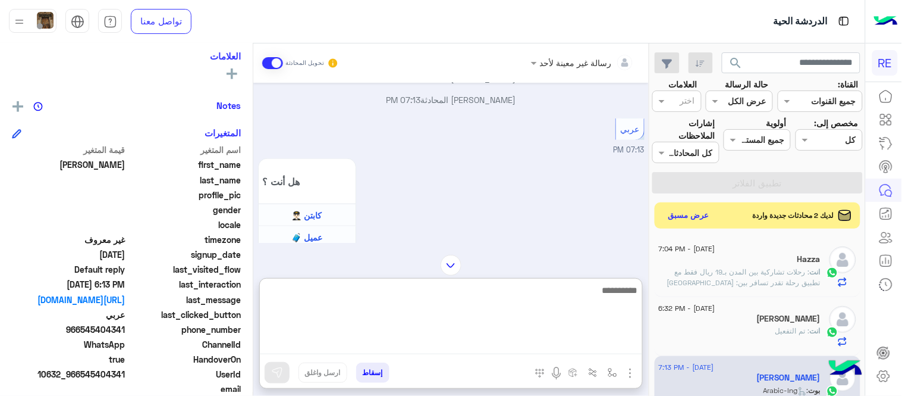
scroll to position [1568, 0]
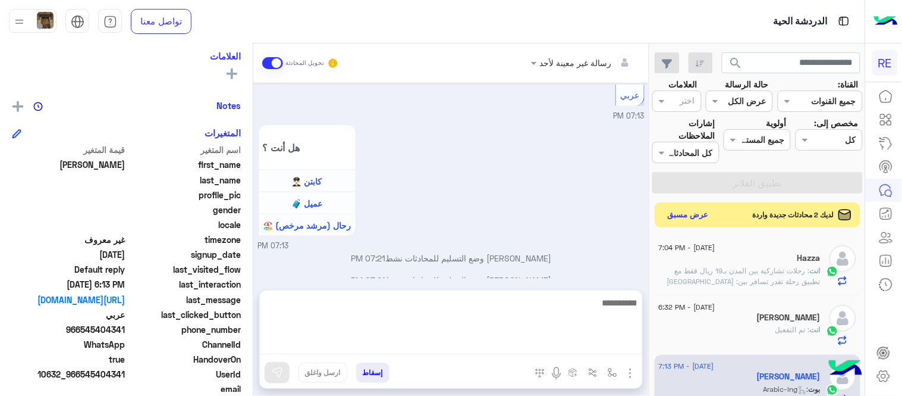
click at [694, 218] on button "عرض مسبق" at bounding box center [689, 215] width 50 height 16
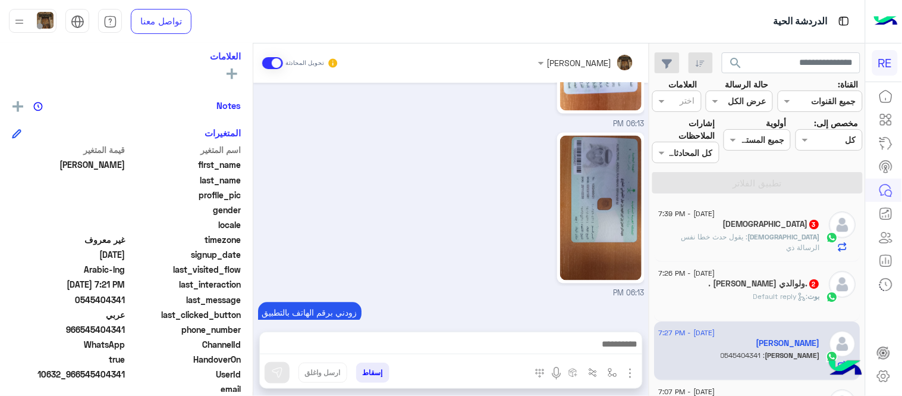
scroll to position [711, 0]
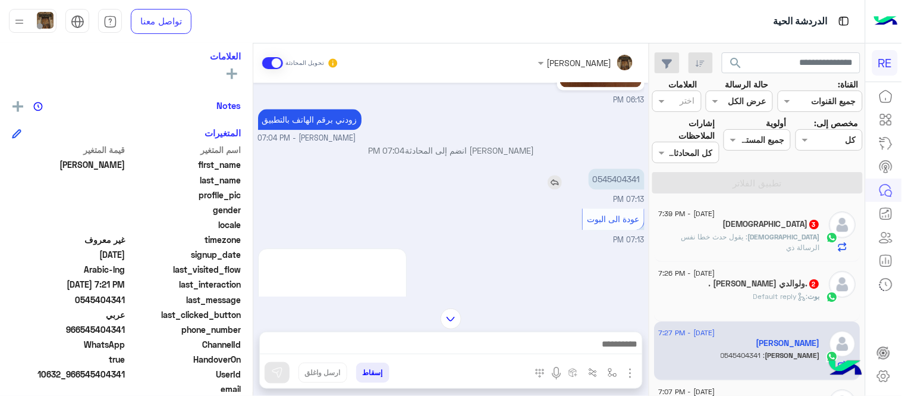
click at [621, 168] on p "0545404341" at bounding box center [617, 178] width 56 height 21
copy p "0545404341"
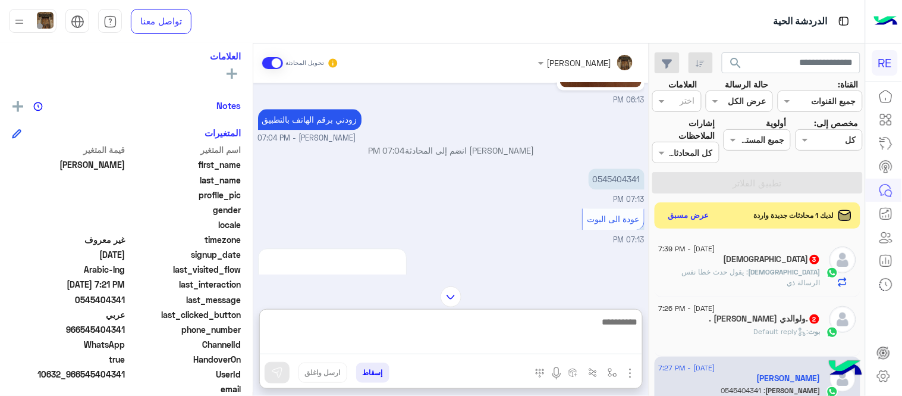
click at [426, 342] on textarea at bounding box center [451, 334] width 382 height 40
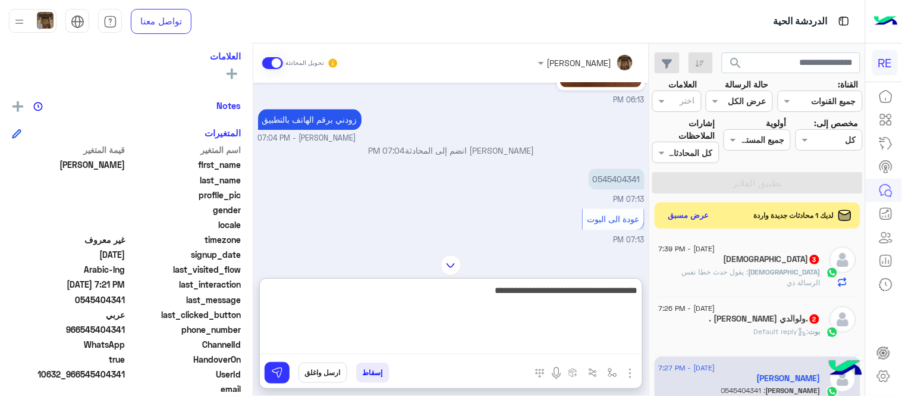
type textarea "**********"
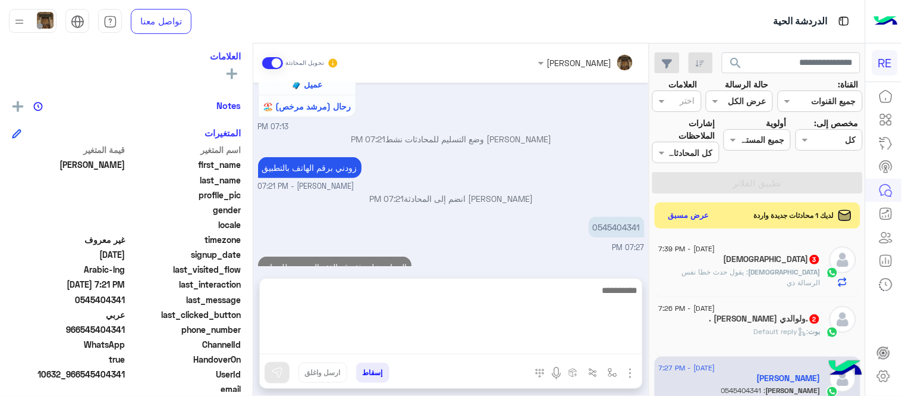
scroll to position [1266, 0]
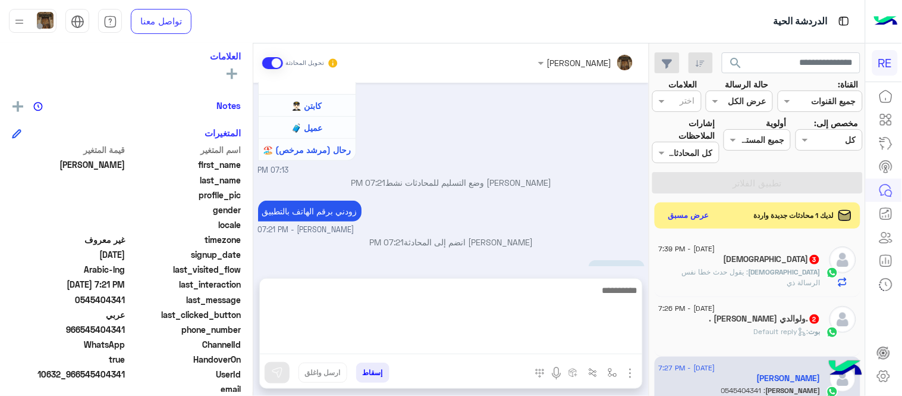
click at [586, 244] on div "[DATE] [PERSON_NAME] بتواصلك، نأمل منك توضيح استفسارك أكثر 06:11 PM ارغب بتعديل…" at bounding box center [451, 174] width 396 height 183
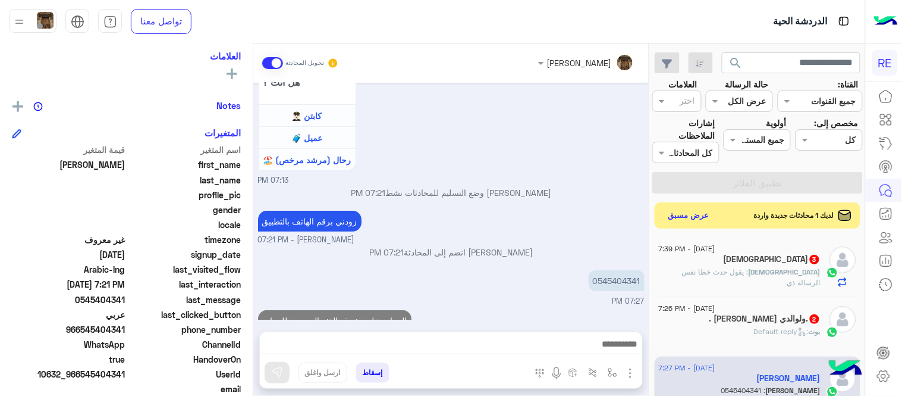
click at [767, 337] on p "[PERSON_NAME] : Default reply" at bounding box center [787, 331] width 67 height 11
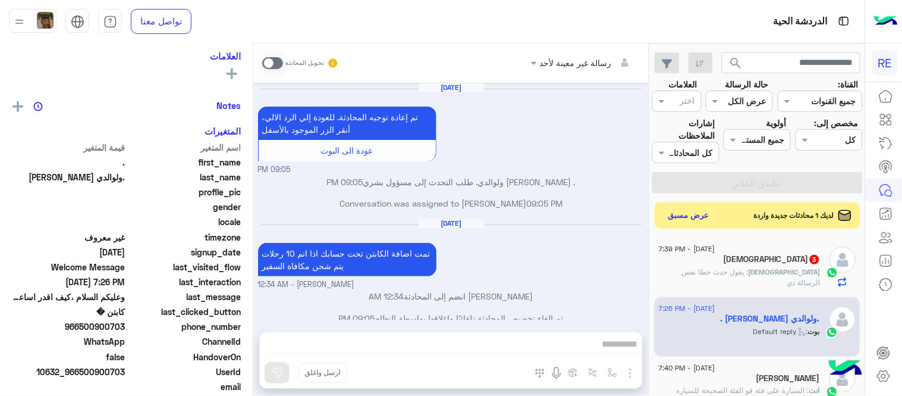
scroll to position [514, 0]
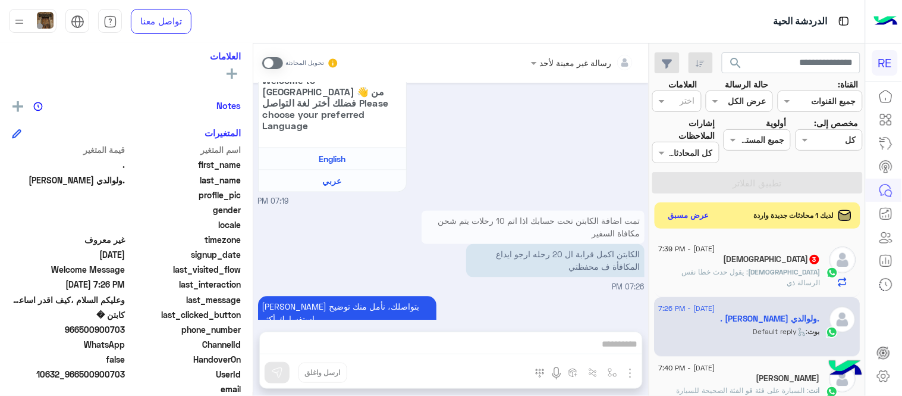
click at [532, 227] on p "تمت اضافة الكابتن تحت حسابك اذا اتم 10 رحلات يتم شحن مكافاة السفير" at bounding box center [533, 227] width 223 height 33
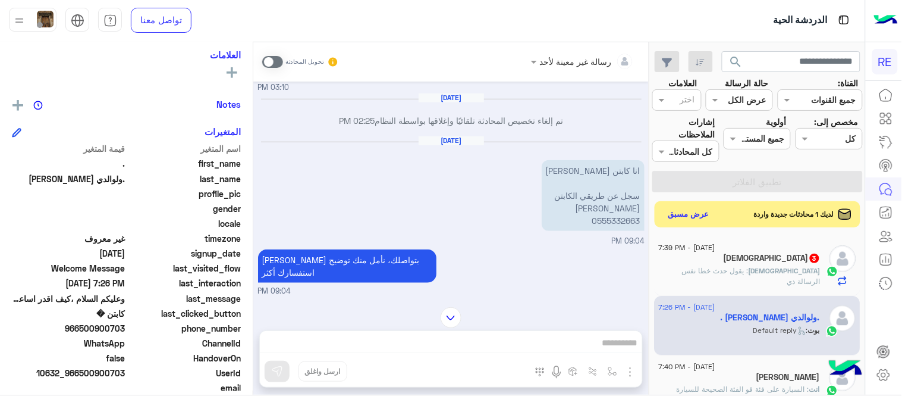
scroll to position [224, 0]
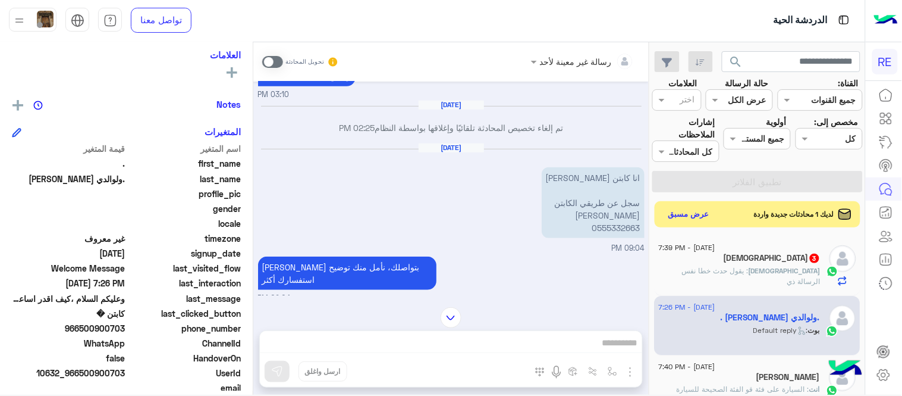
click at [617, 230] on p "[PERSON_NAME] [PERSON_NAME] سجل عن طريقي الكابتن [PERSON_NAME] 0555332663" at bounding box center [593, 202] width 103 height 71
copy p "0555332663"
click at [397, 340] on div "رسالة غير معينة لأحد تحويل المحادثة [DATE] . [PERSON_NAME] ولوالدي. طلب التحدث …" at bounding box center [451, 220] width 396 height 357
click at [274, 56] on div "تحويل المحادثة" at bounding box center [300, 61] width 77 height 21
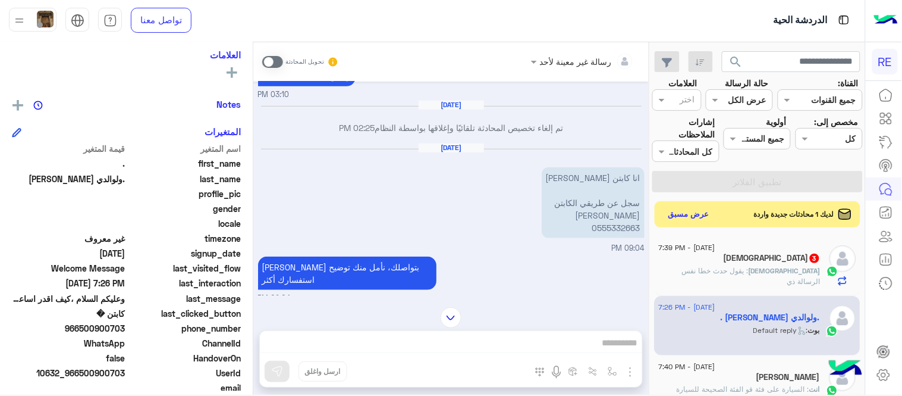
click at [274, 56] on span at bounding box center [272, 62] width 21 height 12
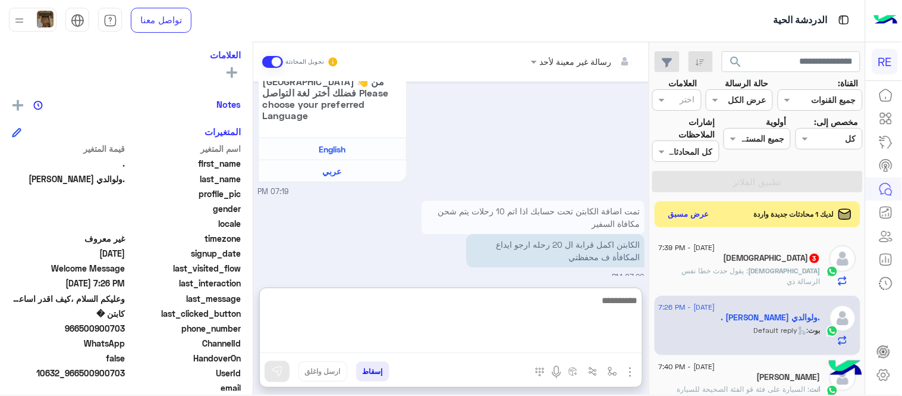
click at [420, 349] on textarea at bounding box center [451, 323] width 382 height 61
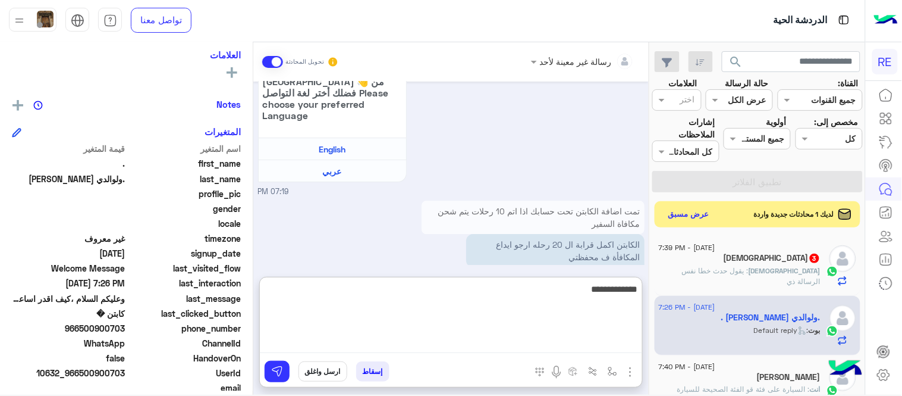
type textarea "**********"
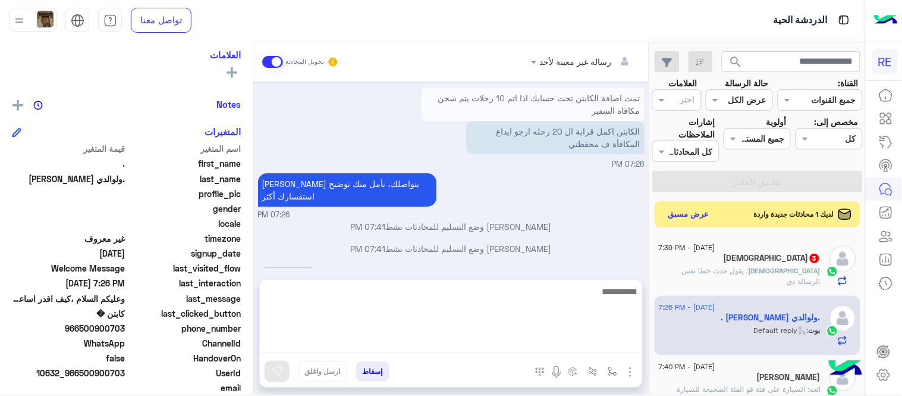
scroll to position [1047, 0]
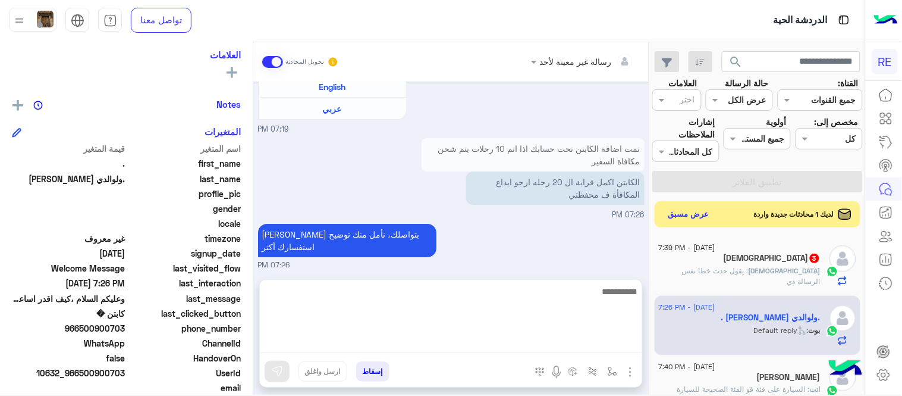
click at [426, 240] on div "[DATE] . [PERSON_NAME] ولوالدي. طلب التحدث إلى مسؤول بشري 02:22 PM تمام ياغالي …" at bounding box center [451, 174] width 396 height 186
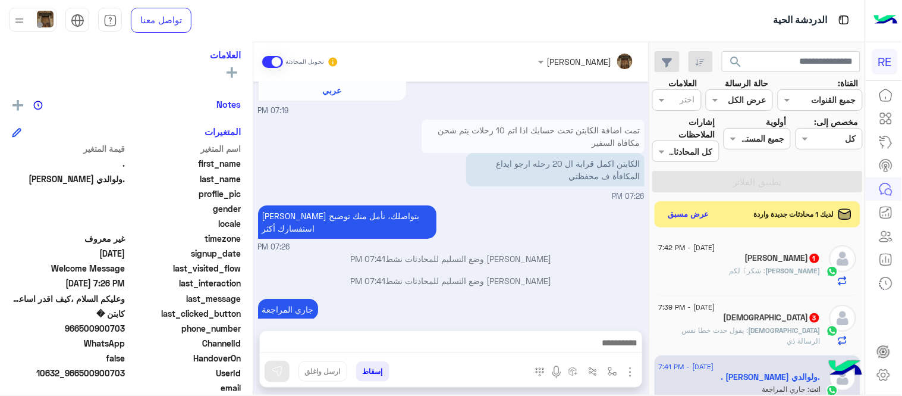
scroll to position [1101, 0]
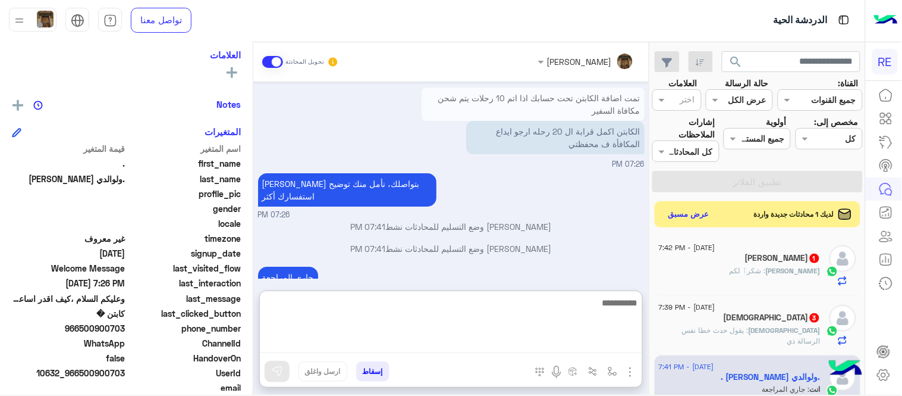
click at [432, 348] on textarea at bounding box center [451, 324] width 382 height 58
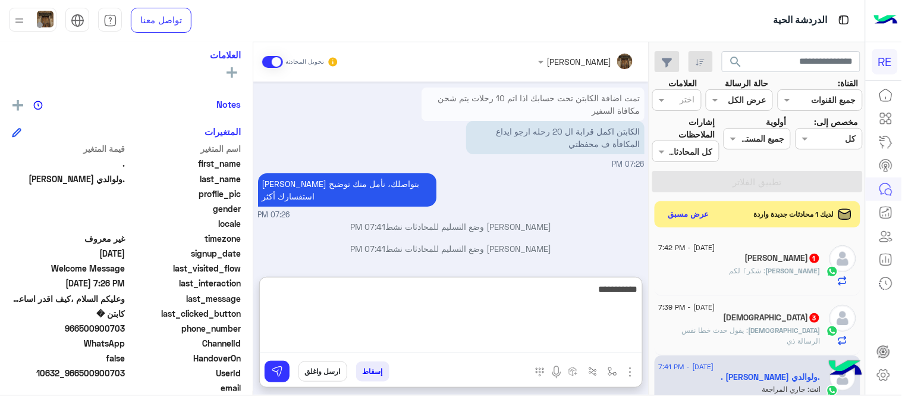
type textarea "**********"
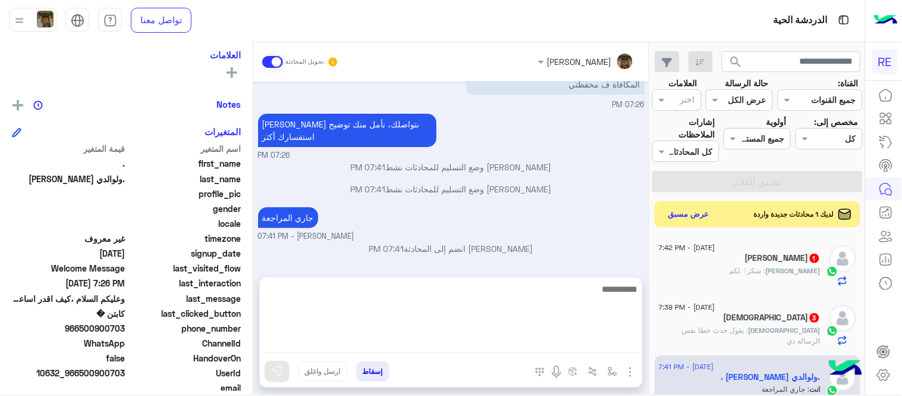
scroll to position [1107, 0]
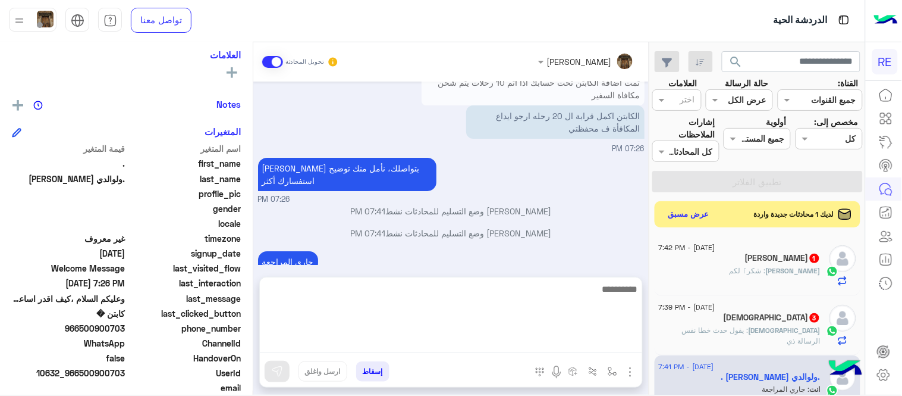
click at [578, 192] on div "[DATE] . [PERSON_NAME] ولوالدي. طلب التحدث إلى مسؤول بشري 02:22 PM تمام ياغالي …" at bounding box center [451, 172] width 396 height 183
